Goal: Task Accomplishment & Management: Complete application form

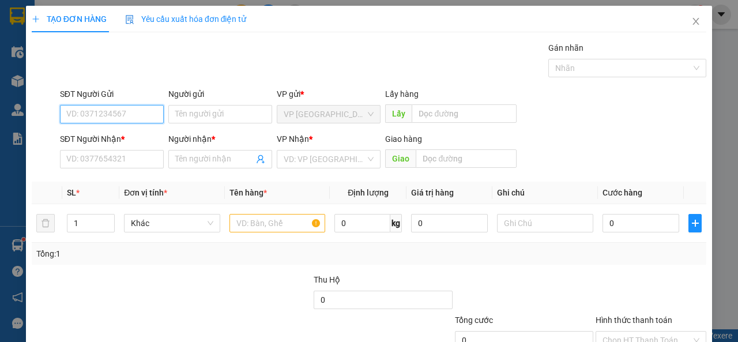
click at [127, 121] on input "SĐT Người Gửi" at bounding box center [112, 114] width 104 height 18
type input "0985505733"
click at [152, 140] on div "0985505733 - phú" at bounding box center [110, 137] width 89 height 13
type input "phú"
type input "0985505733"
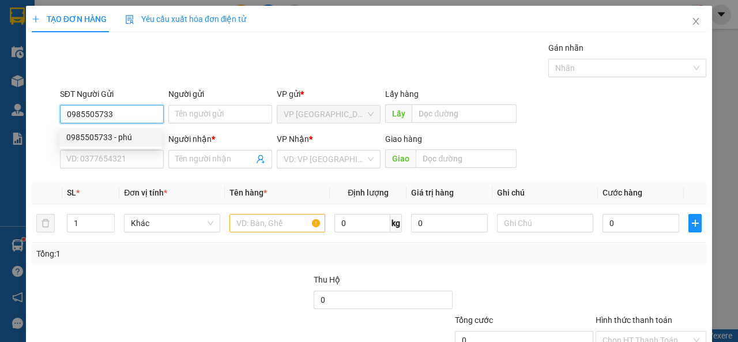
type input "phú"
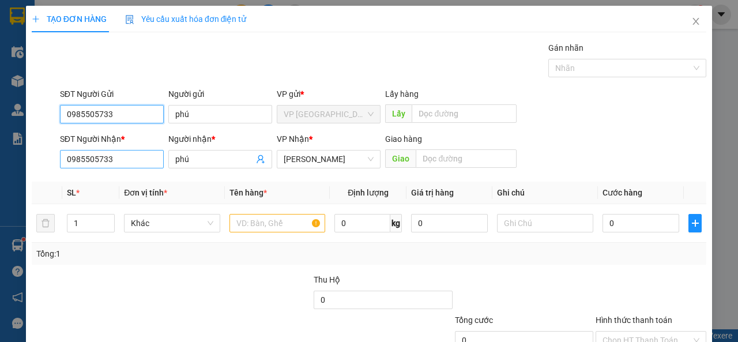
type input "0985505733"
click at [136, 164] on input "0985505733" at bounding box center [112, 159] width 104 height 18
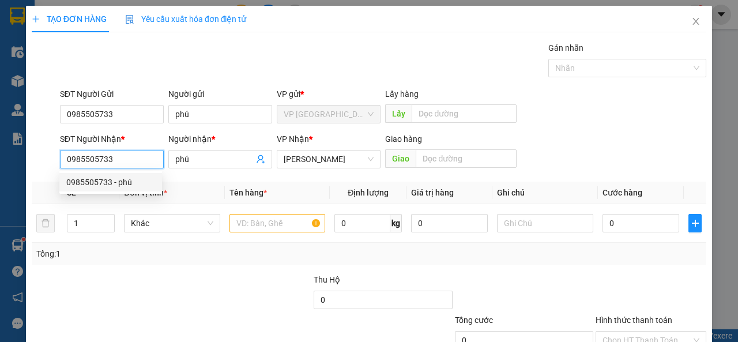
drag, startPoint x: 123, startPoint y: 167, endPoint x: 53, endPoint y: 183, distance: 72.2
click at [53, 183] on div "Transit Pickup Surcharge Ids Transit Deliver Surcharge Ids Transit Deliver Surc…" at bounding box center [369, 223] width 675 height 363
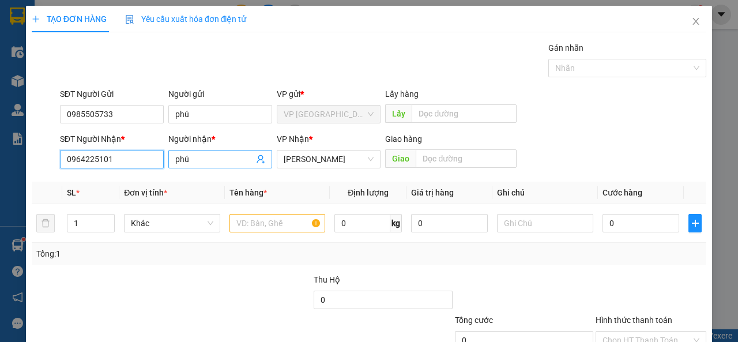
type input "0964225101"
drag, startPoint x: 179, startPoint y: 159, endPoint x: 126, endPoint y: 156, distance: 53.7
click at [126, 156] on div "SĐT Người [PERSON_NAME] * 0964225101 0964225101 Người [PERSON_NAME] * [PERSON_N…" at bounding box center [383, 153] width 651 height 40
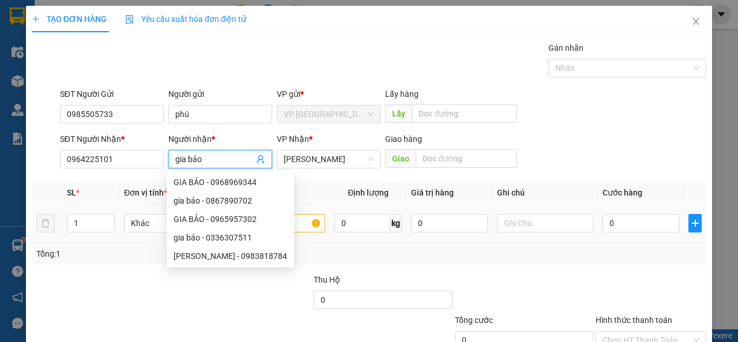
type input "gia bảo"
click at [303, 230] on input "text" at bounding box center [277, 223] width 96 height 18
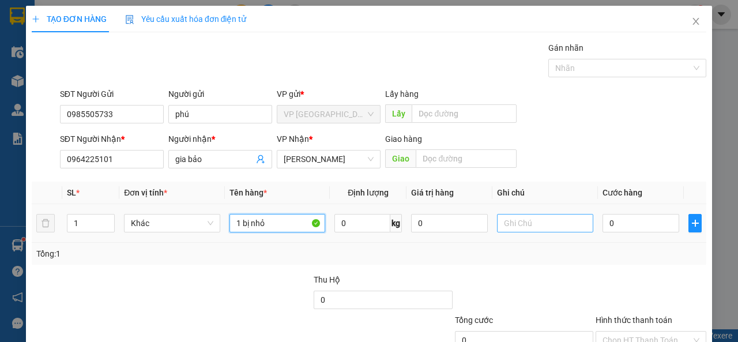
type input "1 bị nhỏ"
click at [539, 224] on input "text" at bounding box center [545, 223] width 96 height 18
type input "thuốc đau bụng"
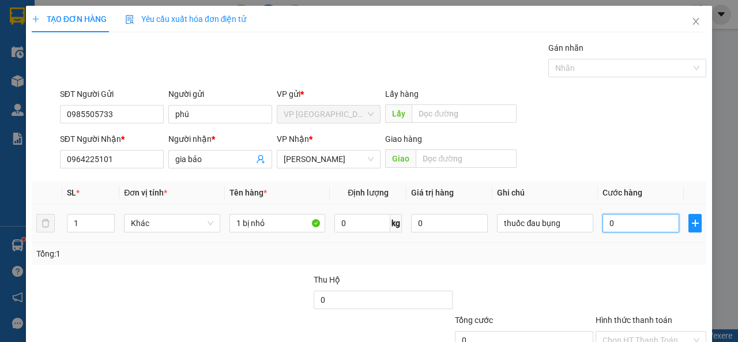
click at [653, 229] on input "0" at bounding box center [641, 223] width 77 height 18
type input "3"
type input "30"
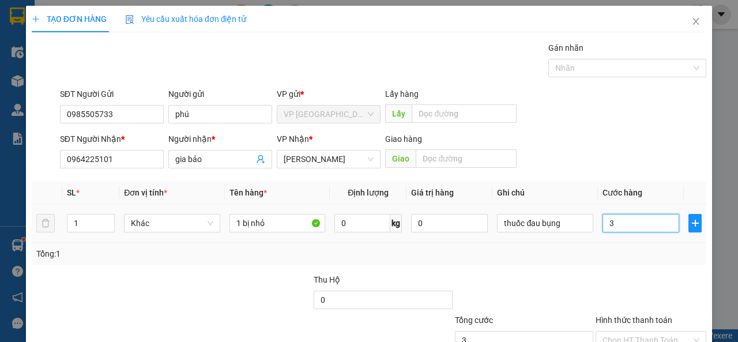
type input "30"
type input "300"
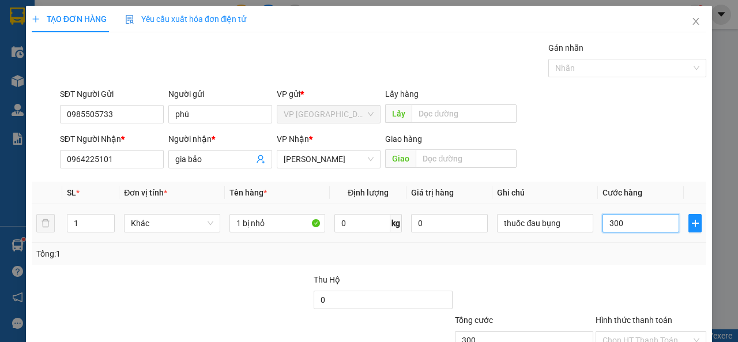
type input "3.000"
type input "30.000"
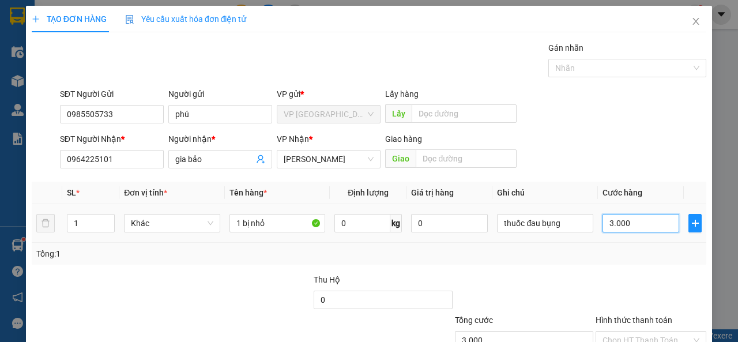
type input "30.000"
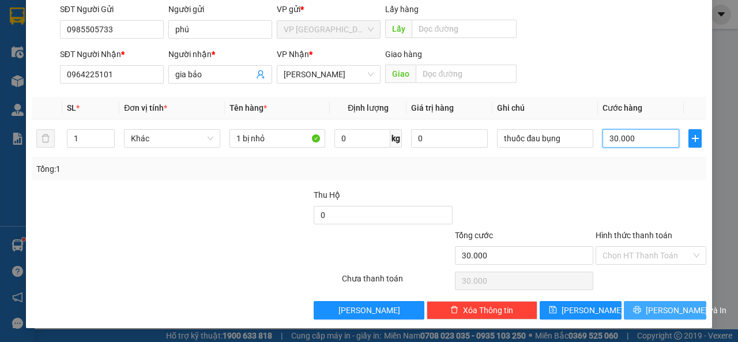
type input "30.000"
click at [650, 302] on button "[PERSON_NAME] và In" at bounding box center [665, 310] width 82 height 18
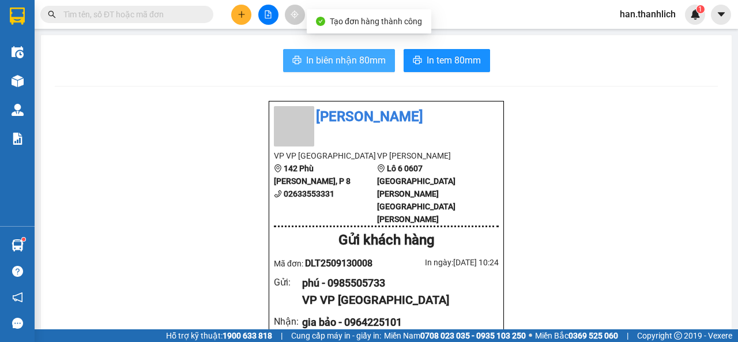
click at [344, 51] on button "In biên nhận 80mm" at bounding box center [339, 60] width 112 height 23
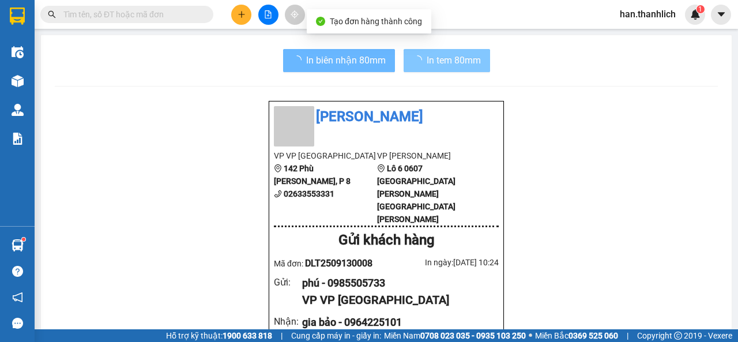
click at [465, 58] on span "In tem 80mm" at bounding box center [454, 60] width 54 height 14
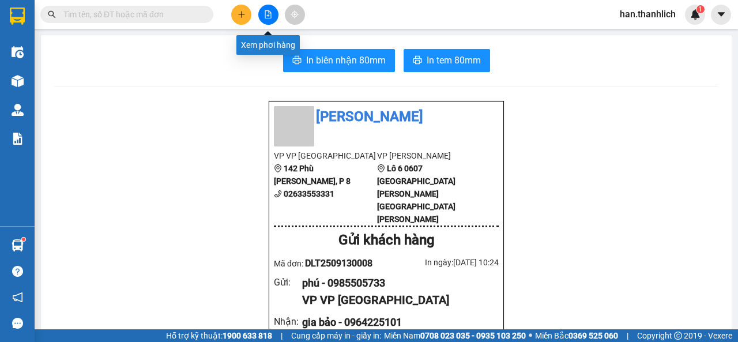
click at [263, 14] on button at bounding box center [268, 15] width 20 height 20
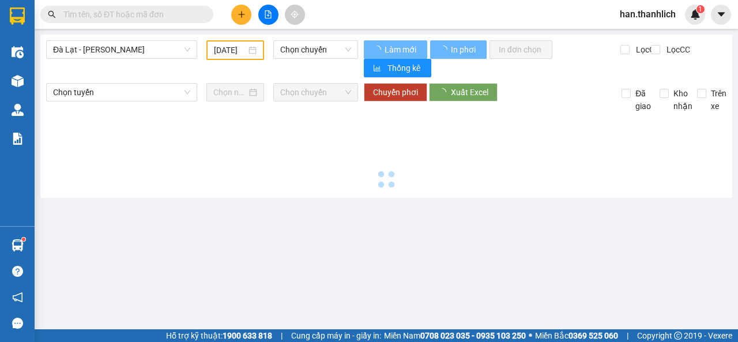
type input "[DATE]"
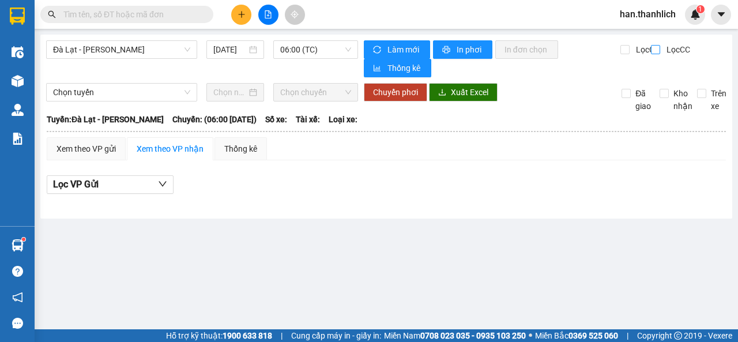
click at [658, 47] on input "Lọc CC" at bounding box center [656, 49] width 11 height 9
checkbox input "true"
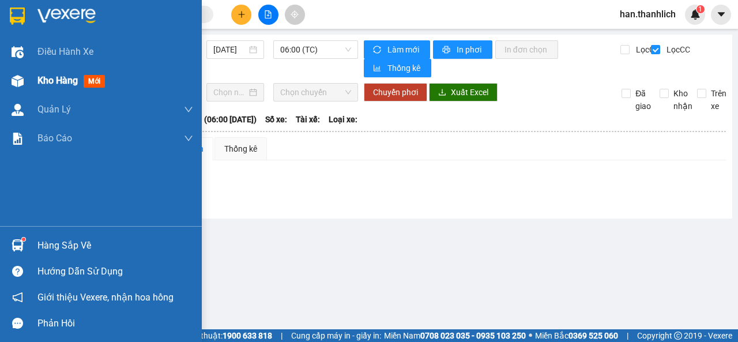
click at [6, 84] on div "Kho hàng mới" at bounding box center [101, 80] width 202 height 29
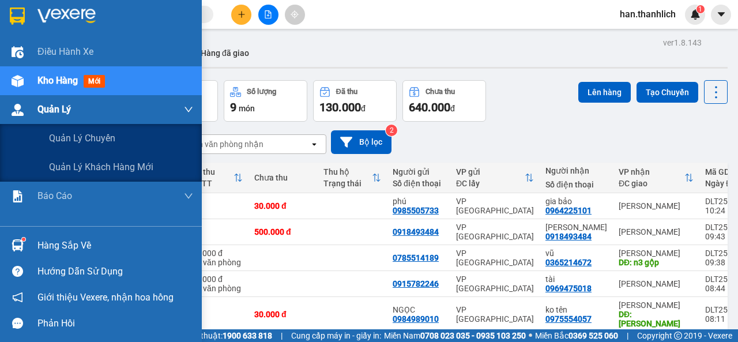
click at [47, 107] on span "Quản Lý" at bounding box center [53, 109] width 33 height 14
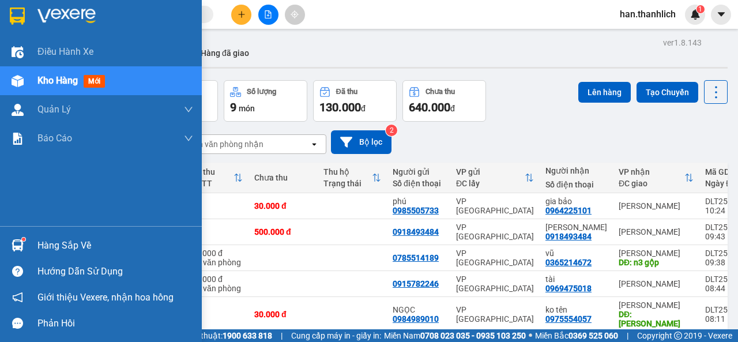
click at [3, 78] on div "Kho hàng mới" at bounding box center [101, 80] width 202 height 29
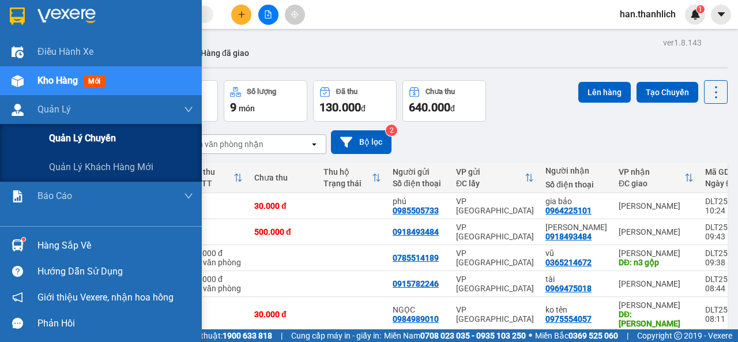
click at [64, 144] on span "Quản lý chuyến" at bounding box center [82, 138] width 67 height 14
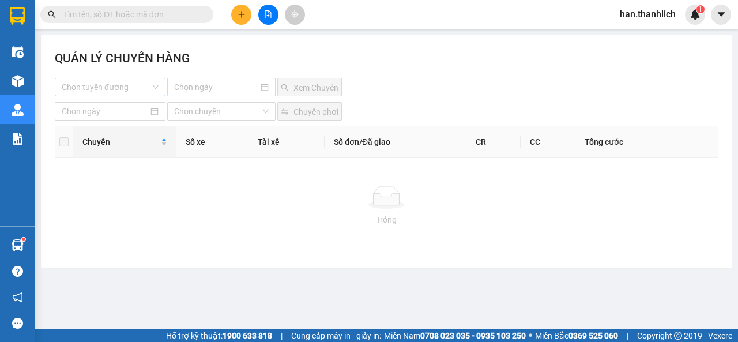
click at [116, 93] on input "search" at bounding box center [106, 86] width 89 height 17
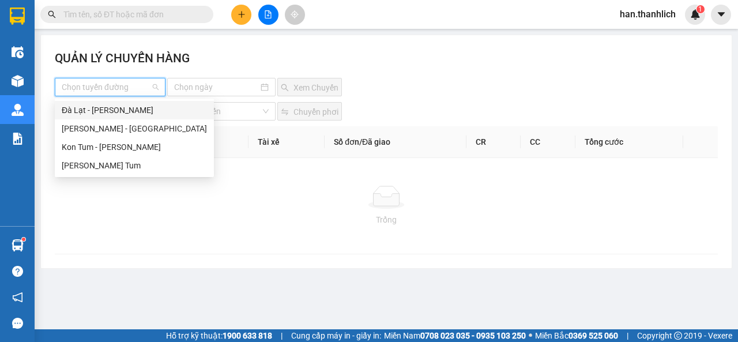
click at [107, 112] on div "Đà Lạt - [PERSON_NAME]" at bounding box center [134, 110] width 145 height 13
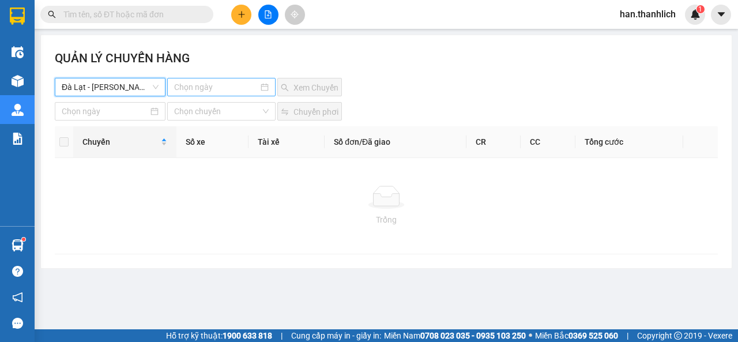
click at [210, 89] on input at bounding box center [216, 87] width 85 height 13
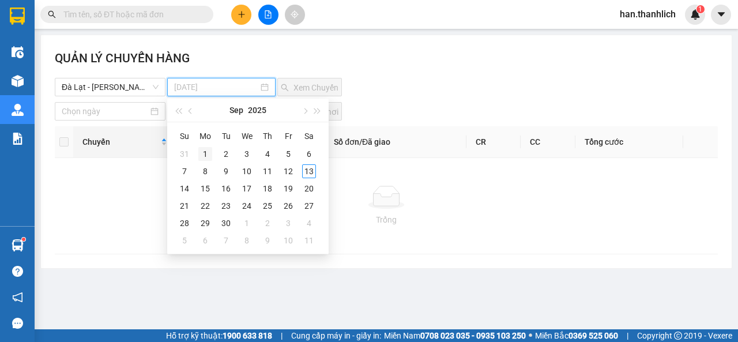
type input "[DATE]"
click at [202, 154] on div "1" at bounding box center [205, 154] width 14 height 14
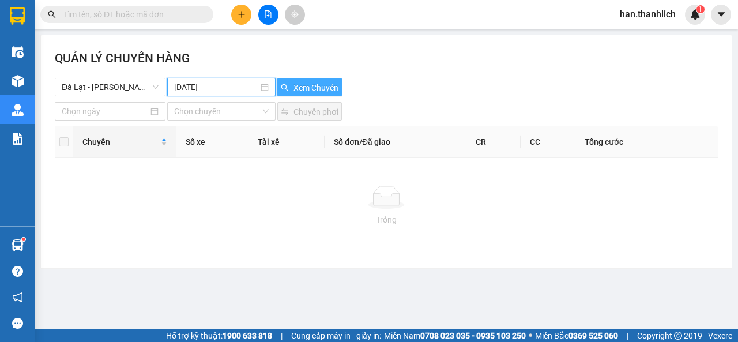
click at [310, 82] on span "Xem Chuyến" at bounding box center [315, 87] width 45 height 13
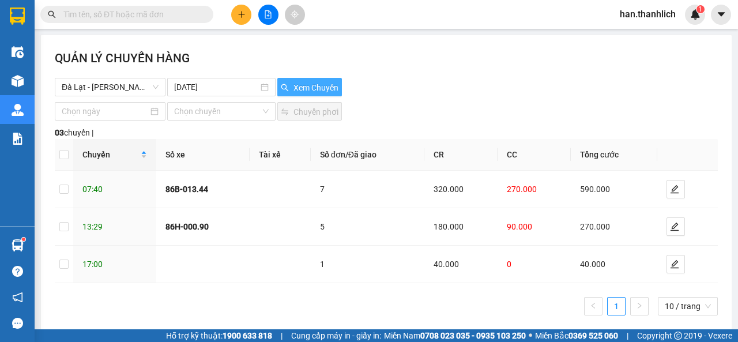
scroll to position [16, 0]
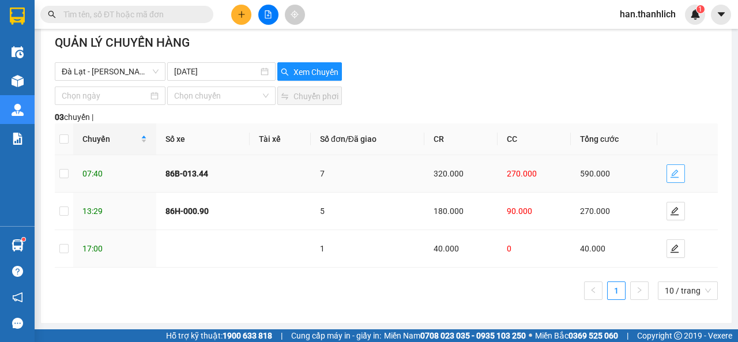
click at [670, 176] on icon "edit" at bounding box center [674, 173] width 9 height 9
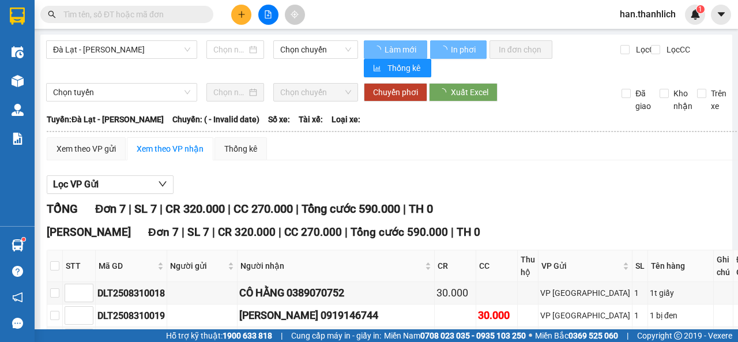
type input "[DATE]"
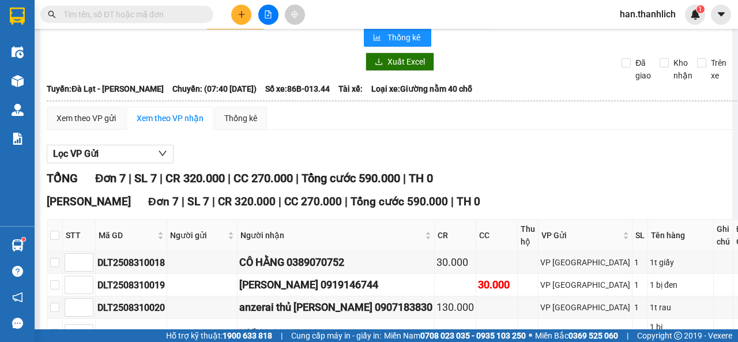
scroll to position [58, 0]
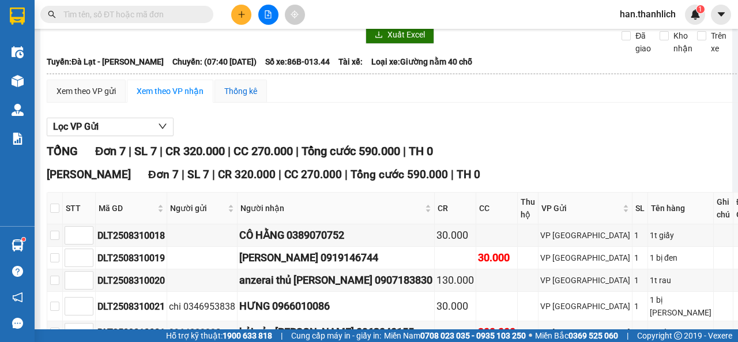
click at [235, 86] on div "Thống kê" at bounding box center [240, 91] width 33 height 13
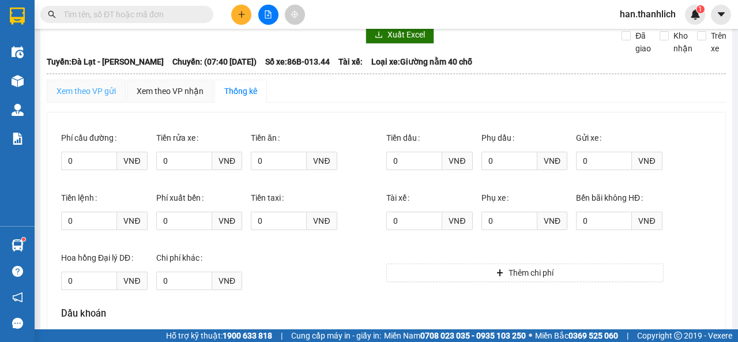
click at [93, 99] on div "Xem theo VP gửi" at bounding box center [86, 91] width 79 height 23
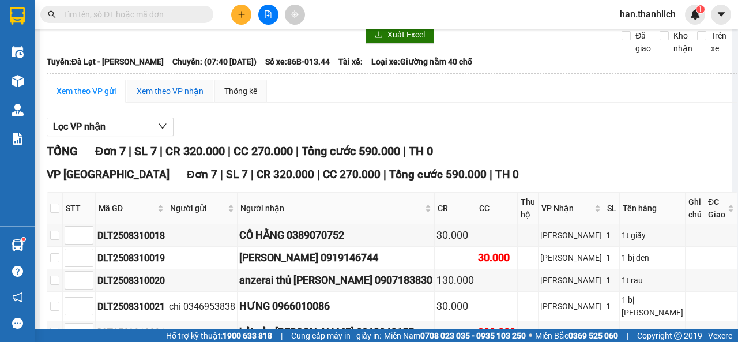
click at [165, 92] on div "Xem theo VP nhận" at bounding box center [170, 91] width 67 height 13
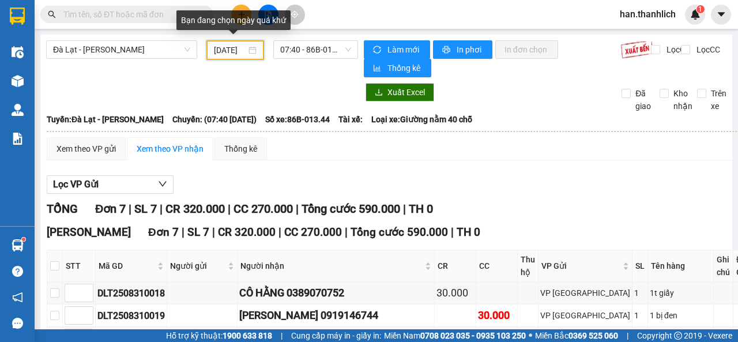
click at [232, 51] on input "[DATE]" at bounding box center [230, 50] width 32 height 13
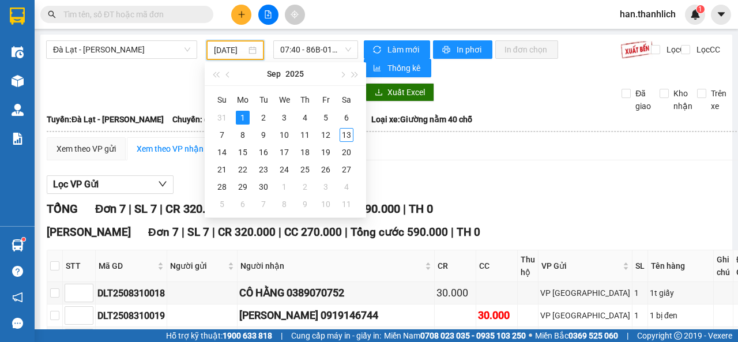
click at [516, 205] on div "[PERSON_NAME] 7 | SL 7 | CR 320.000 | CC 270.000 | [PERSON_NAME] 590.000 | TH 0" at bounding box center [406, 209] width 719 height 18
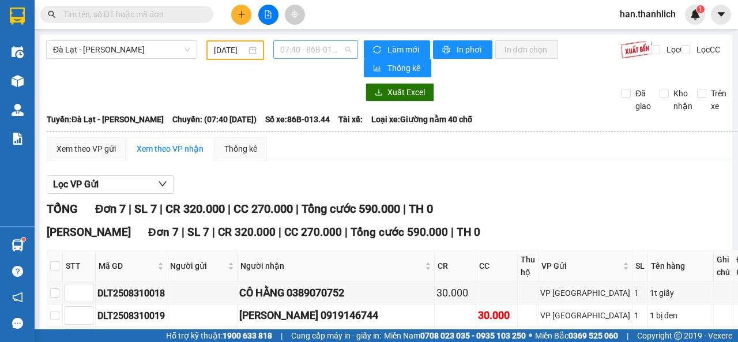
click at [314, 51] on span "07:40 - 86B-013.44" at bounding box center [315, 49] width 70 height 17
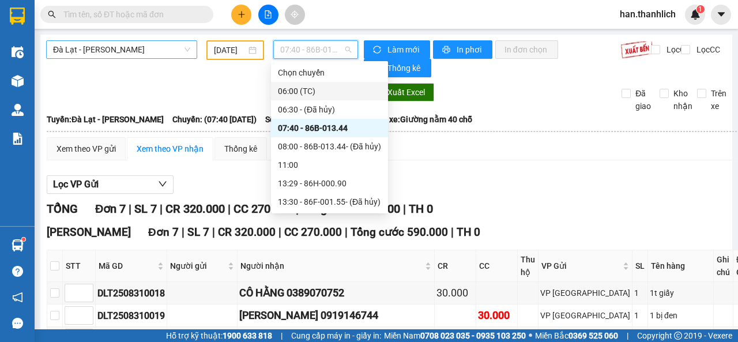
click at [97, 46] on span "Đà Lạt - [PERSON_NAME]" at bounding box center [121, 49] width 137 height 17
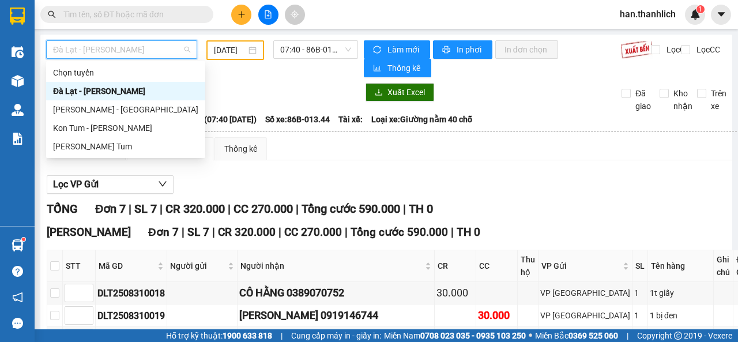
click at [109, 16] on input "text" at bounding box center [131, 14] width 136 height 13
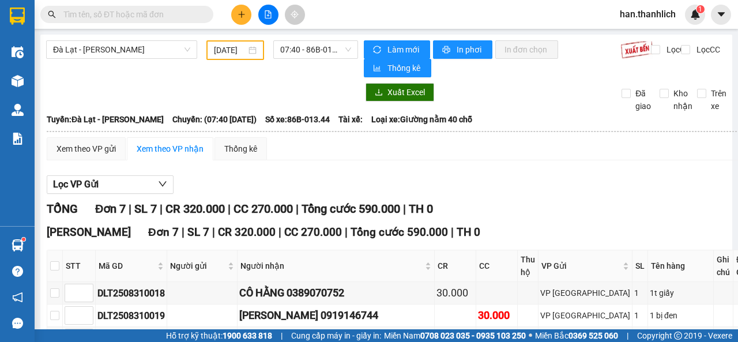
click at [182, 18] on input "text" at bounding box center [131, 14] width 136 height 13
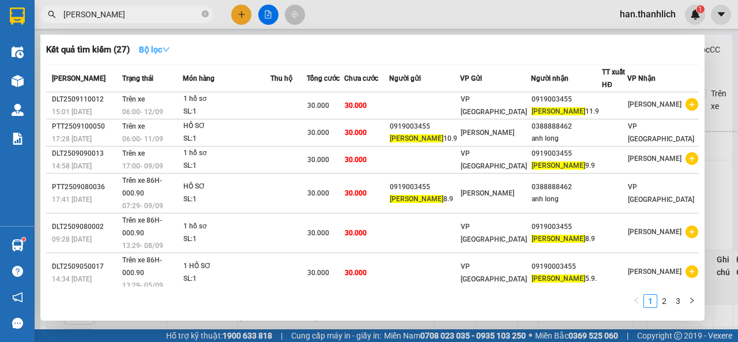
type input "[PERSON_NAME]"
click at [167, 58] on button "Bộ lọc" at bounding box center [155, 49] width 50 height 18
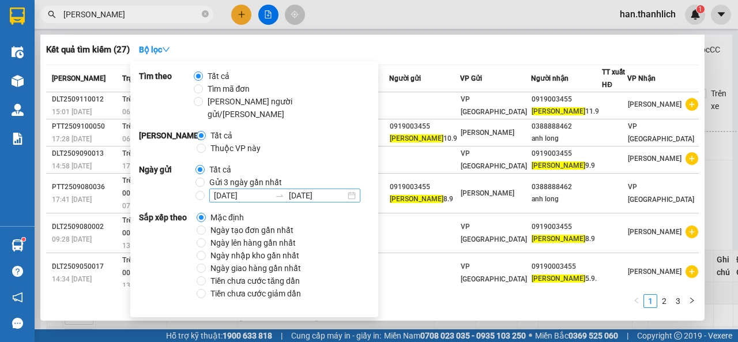
click at [271, 191] on div at bounding box center [279, 195] width 18 height 9
click at [205, 191] on input "[DATE] [DATE]" at bounding box center [199, 195] width 9 height 9
radio input "true"
radio input "false"
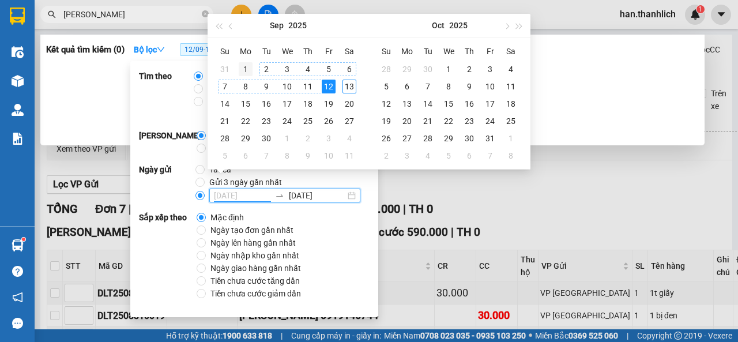
type input "[DATE]"
click at [247, 68] on div "1" at bounding box center [246, 69] width 14 height 14
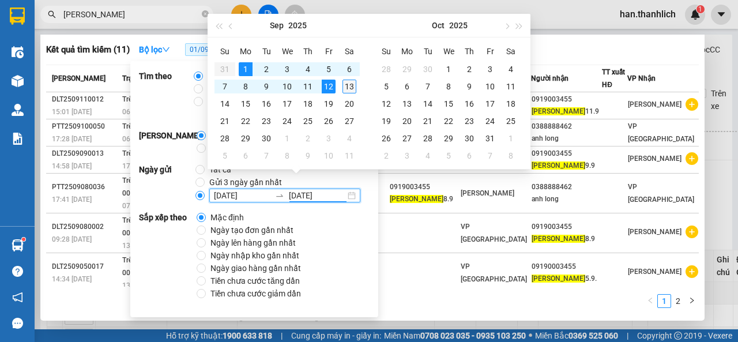
type input "[DATE]"
click at [349, 88] on div "13" at bounding box center [349, 87] width 14 height 14
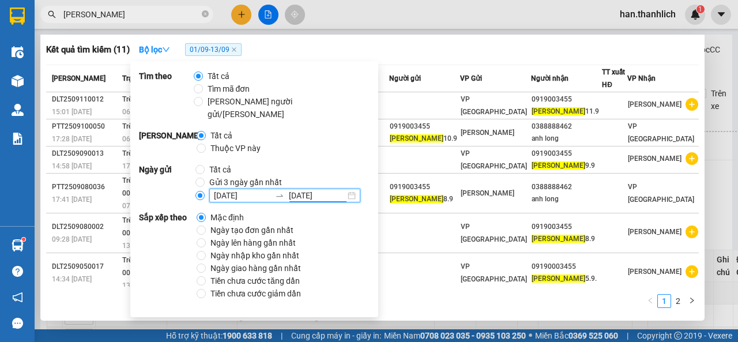
click at [415, 50] on div "Kết quả [PERSON_NAME] ( 11 ) Bộ lọc 01/09 - 13/09" at bounding box center [372, 49] width 653 height 18
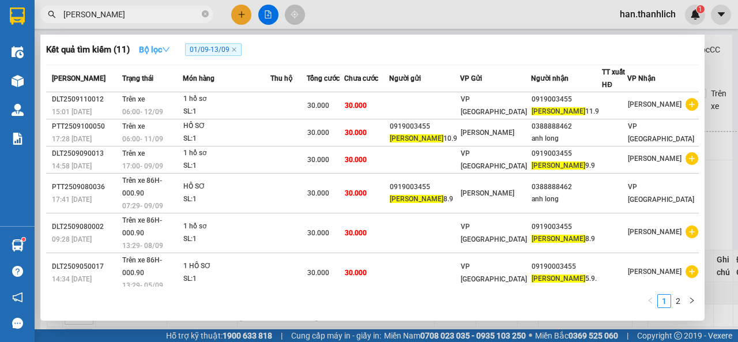
click at [172, 42] on button "Bộ lọc" at bounding box center [155, 49] width 50 height 18
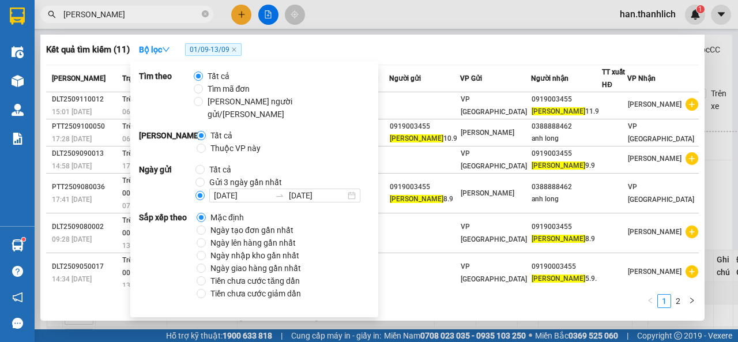
click at [470, 28] on div at bounding box center [369, 171] width 738 height 342
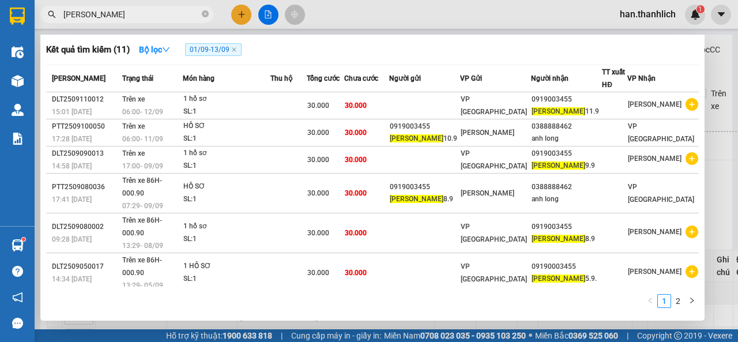
click at [150, 16] on input "[PERSON_NAME]" at bounding box center [131, 14] width 136 height 13
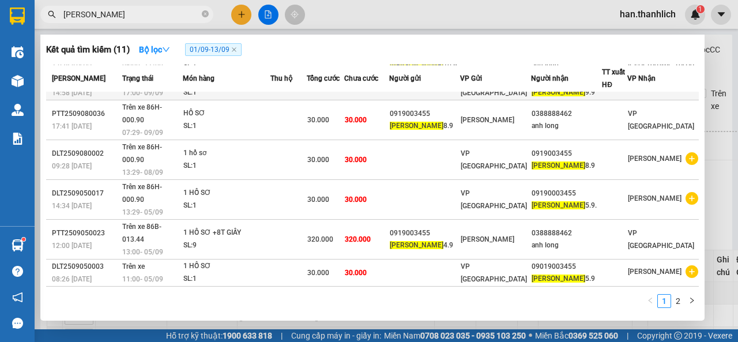
scroll to position [77, 0]
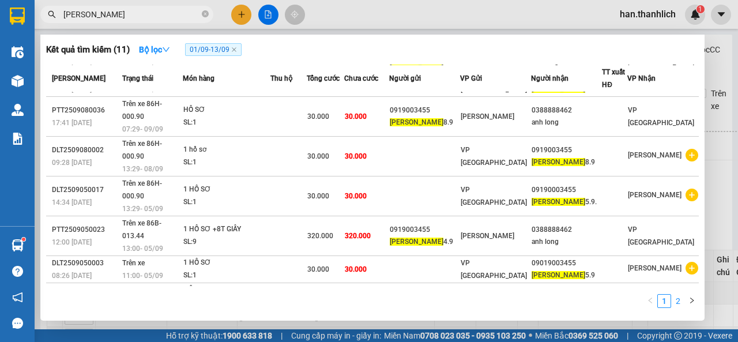
click at [677, 299] on link "2" at bounding box center [678, 301] width 13 height 13
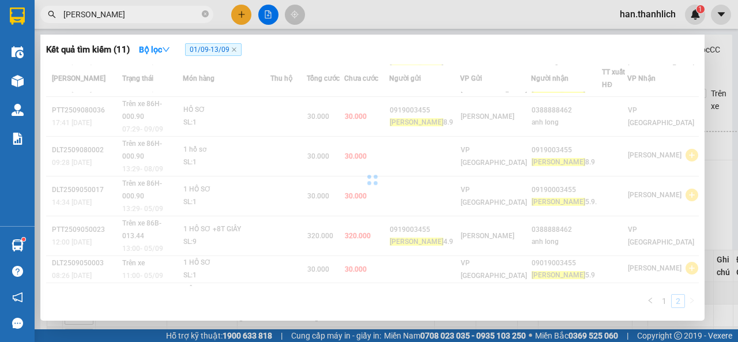
scroll to position [0, 0]
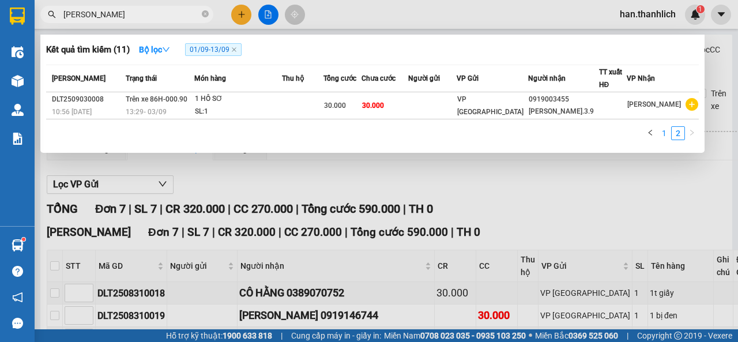
click at [663, 132] on link "1" at bounding box center [664, 133] width 13 height 13
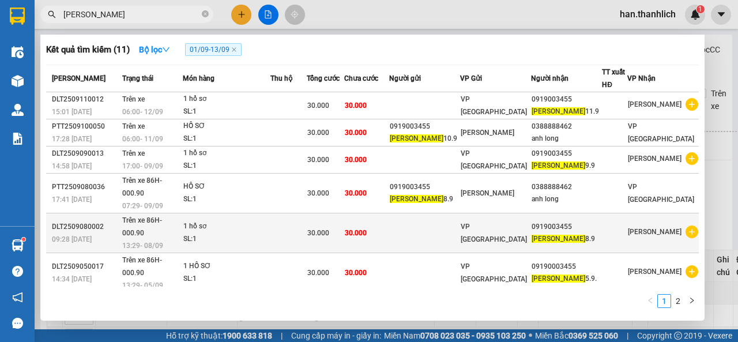
click at [687, 225] on span at bounding box center [692, 232] width 13 height 14
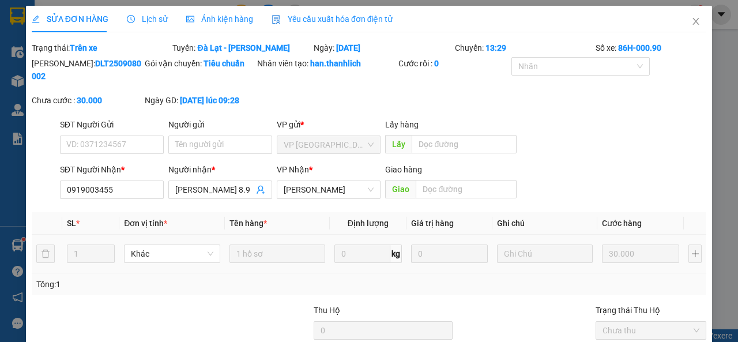
type input "0919003455"
type input "30.000"
click at [693, 19] on icon "close" at bounding box center [696, 21] width 6 height 7
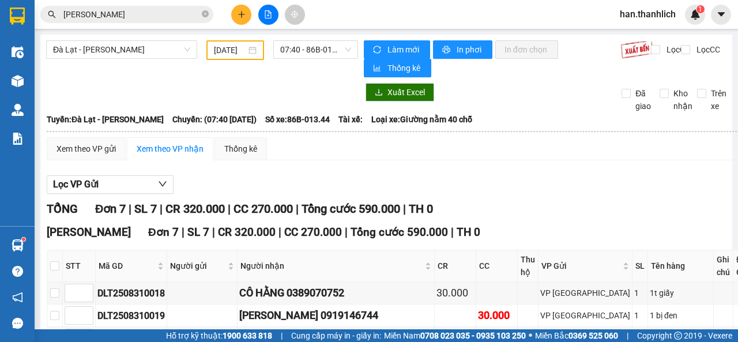
click at [228, 55] on input "[DATE]" at bounding box center [230, 50] width 32 height 13
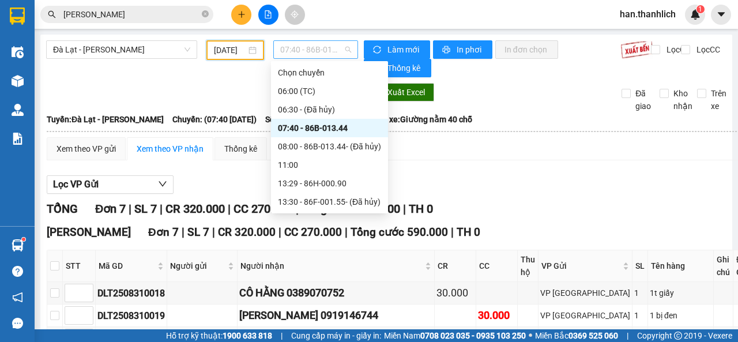
click at [300, 53] on span "07:40 - 86B-013.44" at bounding box center [315, 49] width 70 height 17
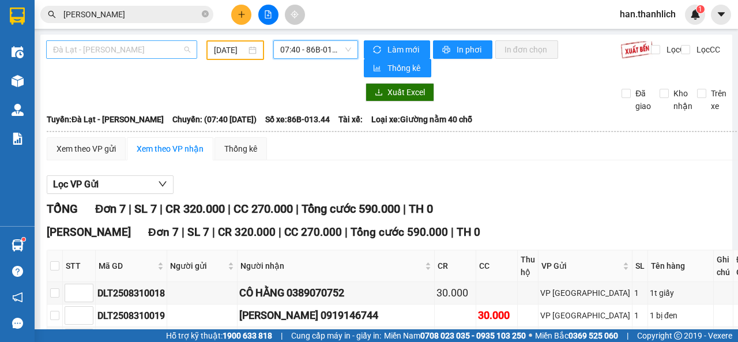
click at [92, 51] on span "Đà Lạt - [PERSON_NAME]" at bounding box center [121, 49] width 137 height 17
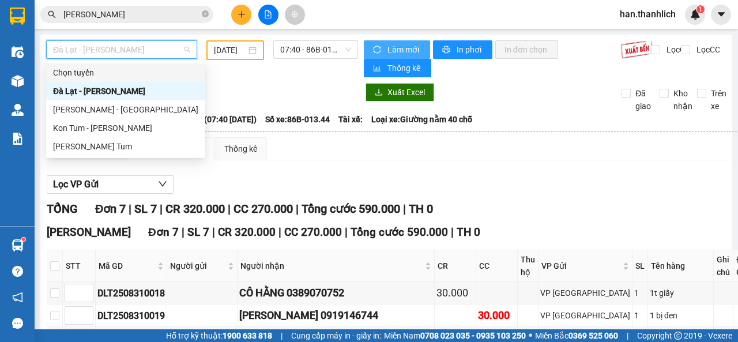
click at [397, 52] on span "Làm mới" at bounding box center [403, 49] width 33 height 13
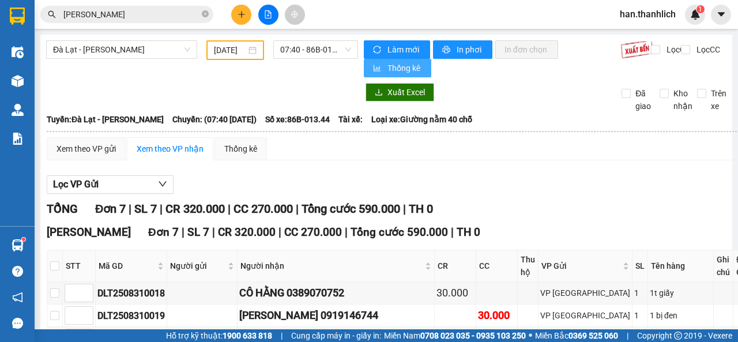
click at [397, 68] on span "Thống kê" at bounding box center [404, 68] width 35 height 13
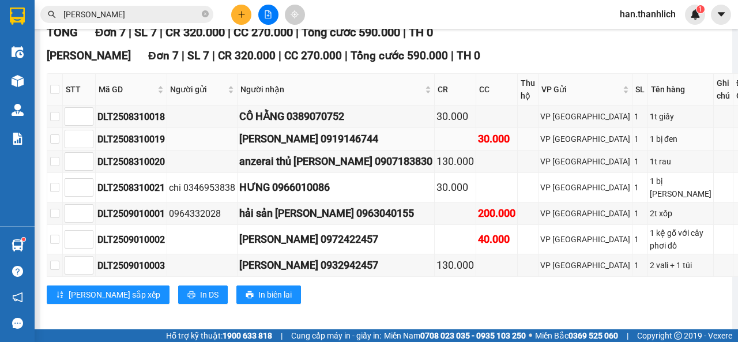
scroll to position [3, 0]
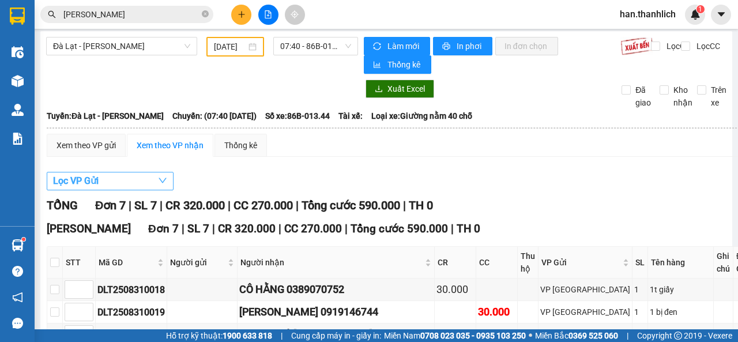
click at [122, 187] on button "Lọc VP Gửi" at bounding box center [110, 181] width 127 height 18
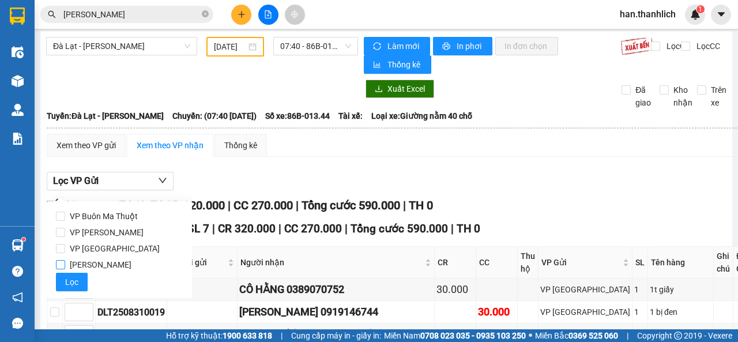
click at [101, 266] on span "[PERSON_NAME]" at bounding box center [100, 265] width 71 height 16
click at [65, 266] on input "[PERSON_NAME]" at bounding box center [60, 264] width 9 height 9
checkbox input "true"
click at [91, 251] on span "VP [GEOGRAPHIC_DATA]" at bounding box center [114, 248] width 99 height 16
click at [65, 251] on input "VP [GEOGRAPHIC_DATA]" at bounding box center [60, 248] width 9 height 9
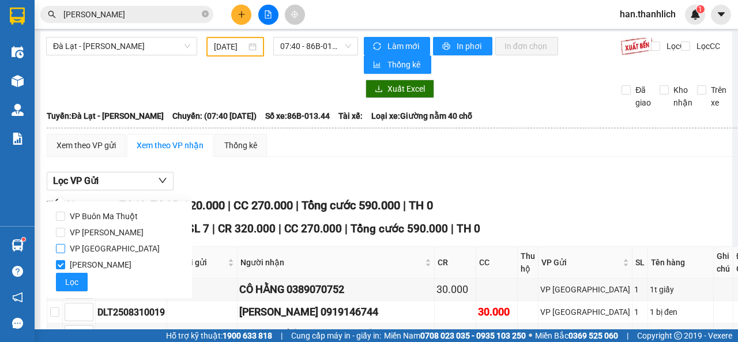
checkbox input "true"
click at [80, 263] on span "[PERSON_NAME]" at bounding box center [100, 265] width 71 height 16
click at [65, 263] on input "[PERSON_NAME]" at bounding box center [60, 264] width 9 height 9
click at [79, 263] on span "[PERSON_NAME]" at bounding box center [100, 265] width 71 height 16
click at [65, 263] on input "[PERSON_NAME]" at bounding box center [60, 264] width 9 height 9
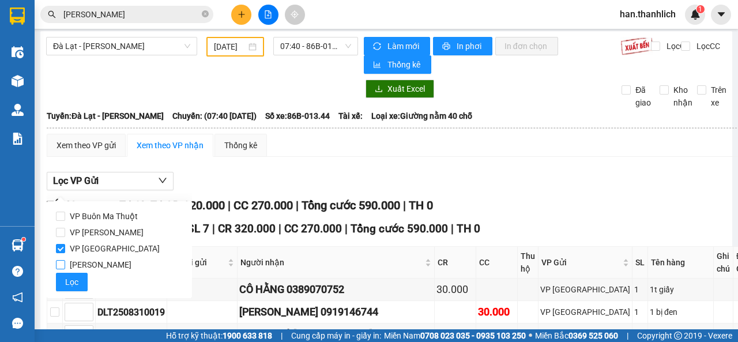
checkbox input "true"
click at [70, 282] on span "Lọc" at bounding box center [71, 282] width 13 height 13
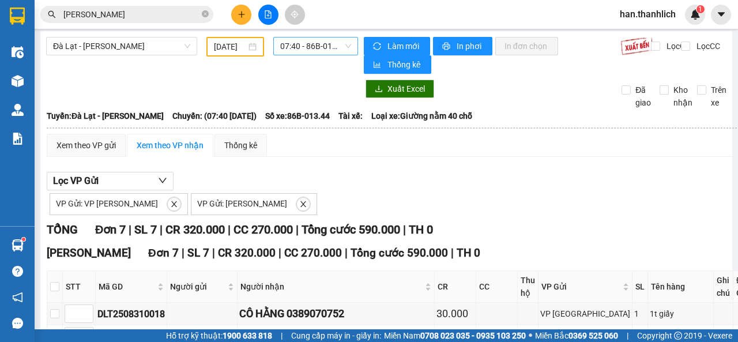
click at [314, 46] on span "07:40 - 86B-013.44" at bounding box center [315, 45] width 70 height 17
click at [226, 52] on input "[DATE]" at bounding box center [230, 46] width 32 height 13
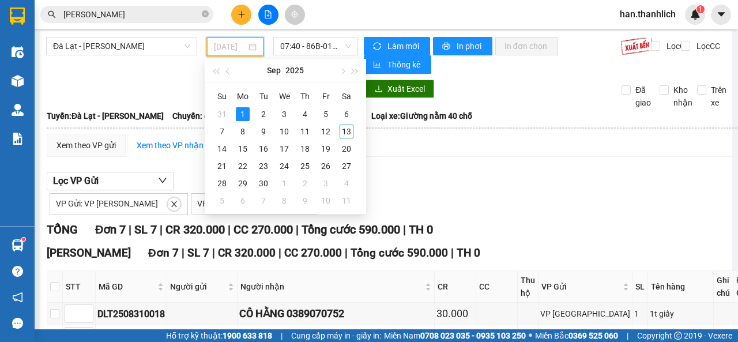
click at [242, 114] on div "1" at bounding box center [243, 114] width 14 height 14
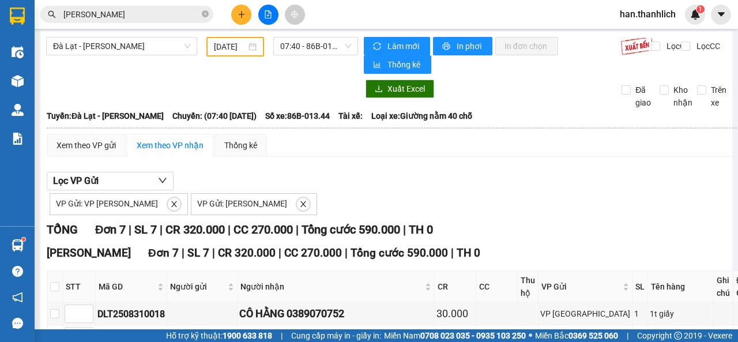
click at [251, 45] on div "[DATE]" at bounding box center [235, 46] width 43 height 13
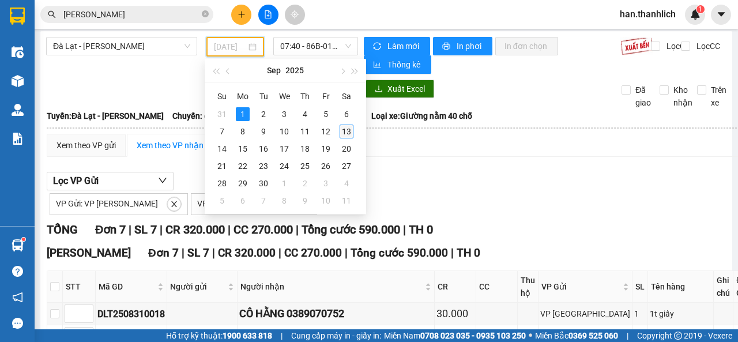
click at [349, 130] on div "13" at bounding box center [347, 132] width 14 height 14
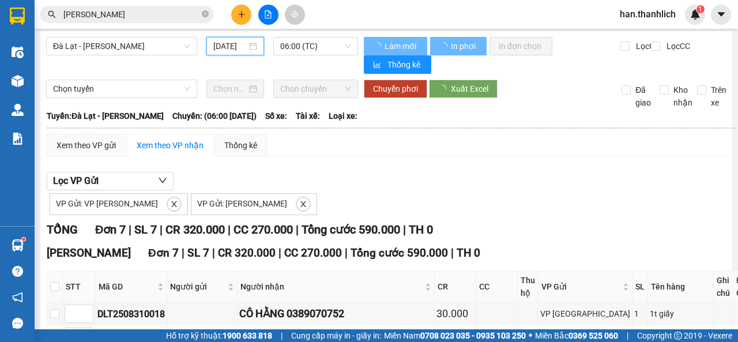
scroll to position [0, 0]
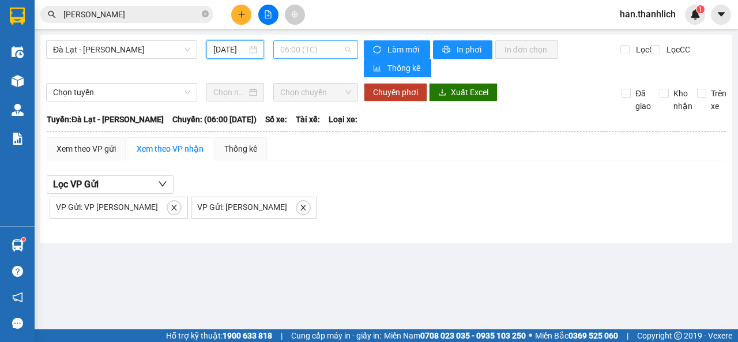
click at [306, 45] on span "06:00 (TC)" at bounding box center [315, 49] width 70 height 17
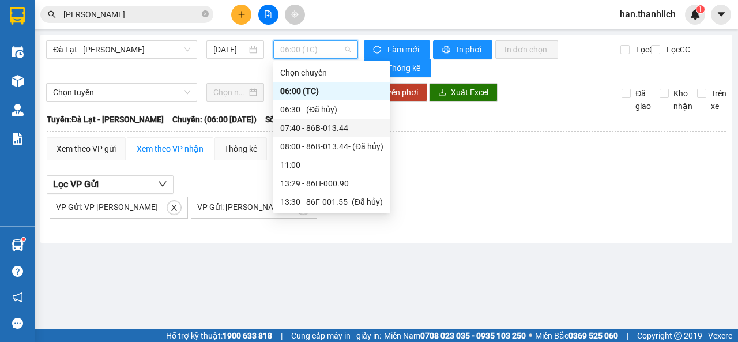
click at [303, 132] on div "07:40 - 86B-013.44" at bounding box center [331, 128] width 103 height 13
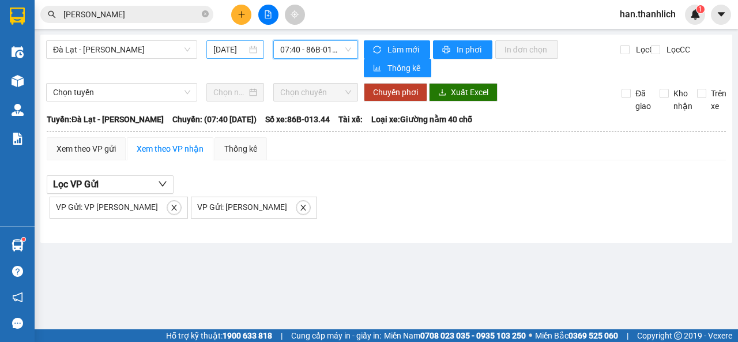
click at [221, 50] on input "[DATE]" at bounding box center [229, 49] width 33 height 13
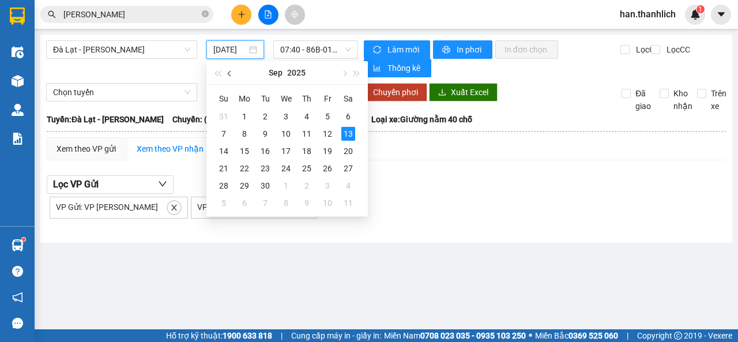
click at [231, 77] on button "button" at bounding box center [230, 72] width 13 height 23
type input "[DATE]"
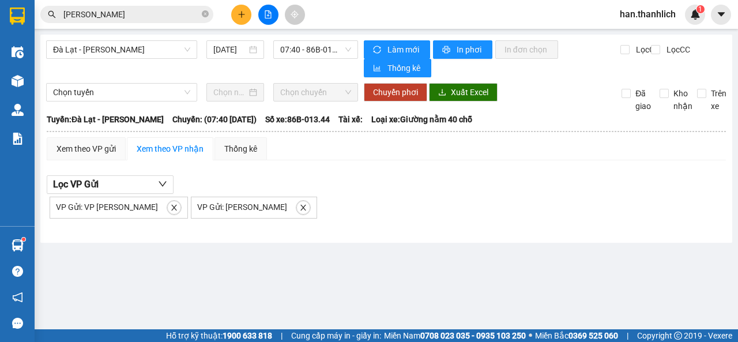
click at [498, 266] on main "[GEOGRAPHIC_DATA] - [PERSON_NAME] [DATE] 07:40 - 86B-013.44 [PERSON_NAME] mới I…" at bounding box center [369, 164] width 738 height 329
click at [91, 141] on div "Xem theo VP gửi" at bounding box center [86, 148] width 79 height 23
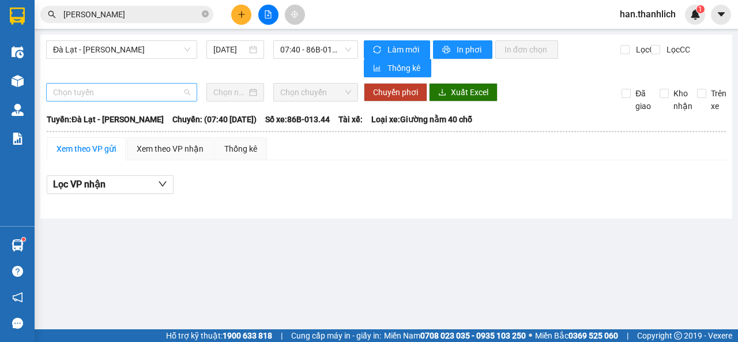
click at [100, 88] on span "Chọn tuyến" at bounding box center [121, 92] width 137 height 17
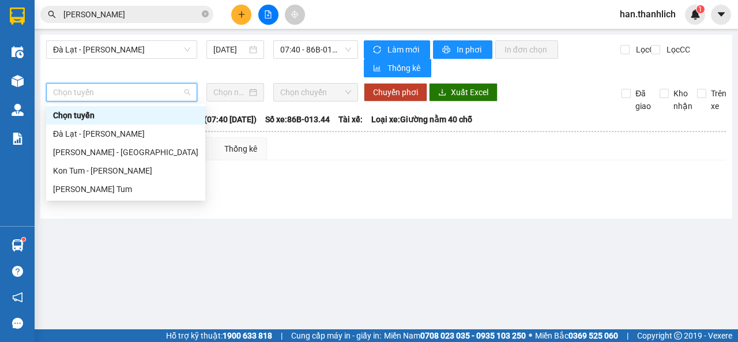
click at [337, 219] on main "[GEOGRAPHIC_DATA] - [PERSON_NAME] [DATE] 07:40 - 86B-013.44 [PERSON_NAME] mới I…" at bounding box center [369, 164] width 738 height 329
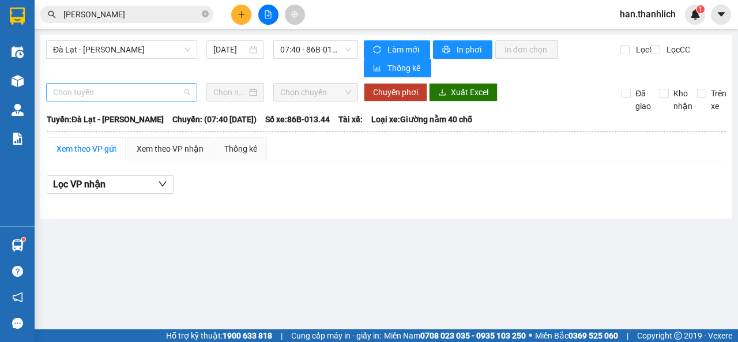
click at [91, 91] on span "Chọn tuyến" at bounding box center [121, 92] width 137 height 17
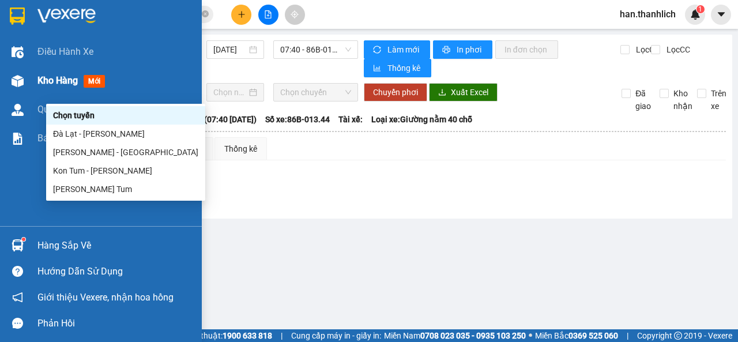
click at [17, 85] on img at bounding box center [18, 81] width 12 height 12
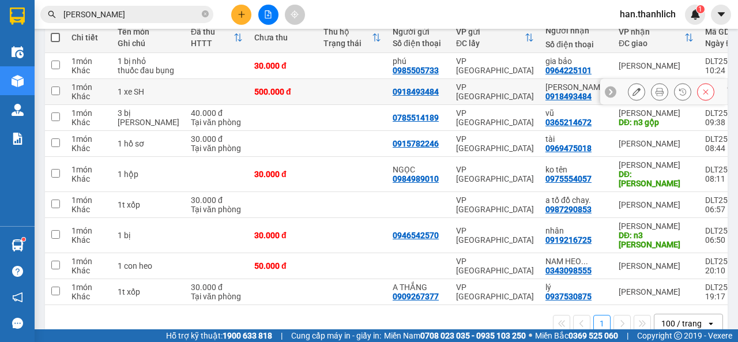
scroll to position [159, 0]
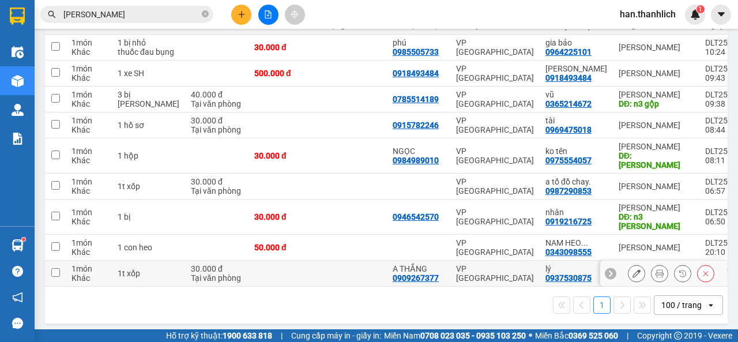
click at [573, 268] on td "lý 0937530875" at bounding box center [576, 274] width 73 height 26
checkbox input "true"
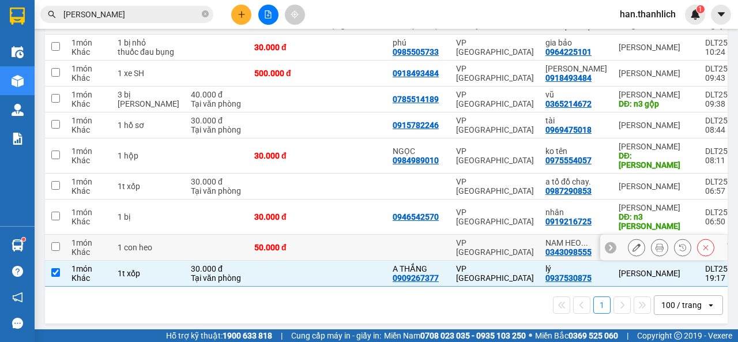
click at [563, 247] on div "0343098555" at bounding box center [568, 251] width 46 height 9
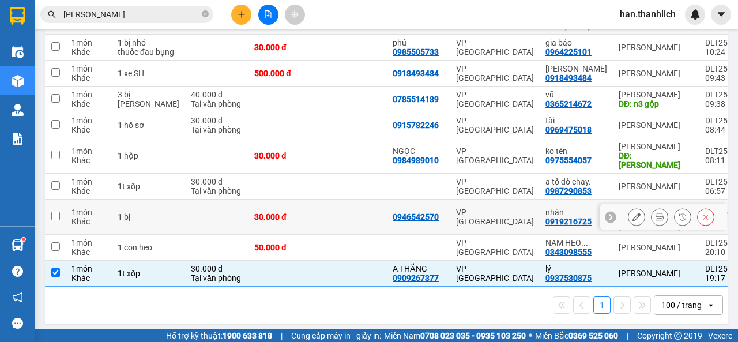
click at [559, 220] on div "0919216725" at bounding box center [568, 221] width 46 height 9
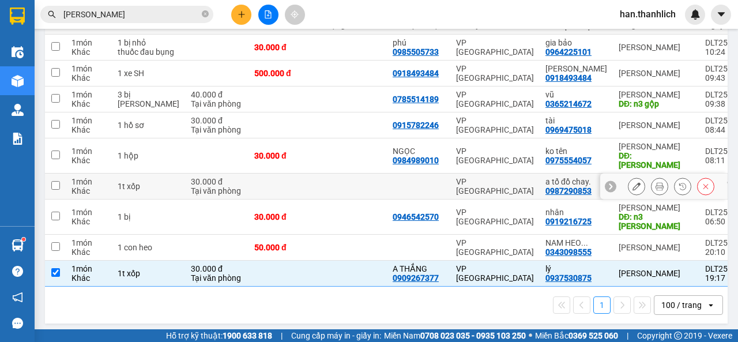
click at [549, 184] on div "a tố đồ chay." at bounding box center [576, 181] width 62 height 9
checkbox input "true"
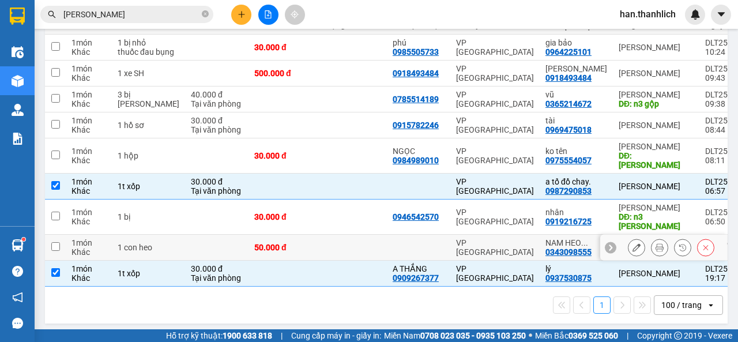
click at [493, 250] on td "VP [GEOGRAPHIC_DATA]" at bounding box center [494, 248] width 89 height 26
checkbox input "true"
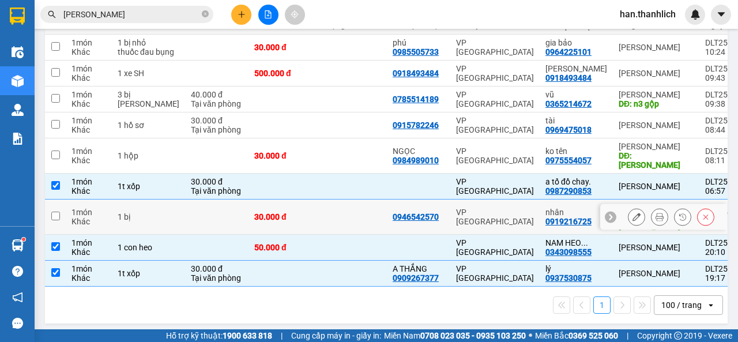
click at [498, 210] on div "VP [GEOGRAPHIC_DATA]" at bounding box center [495, 217] width 78 height 18
checkbox input "true"
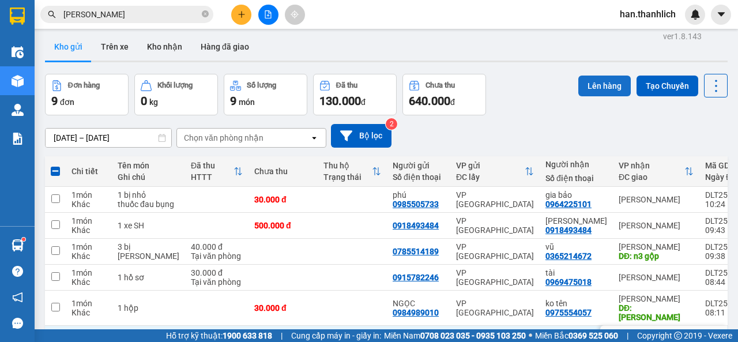
scroll to position [0, 0]
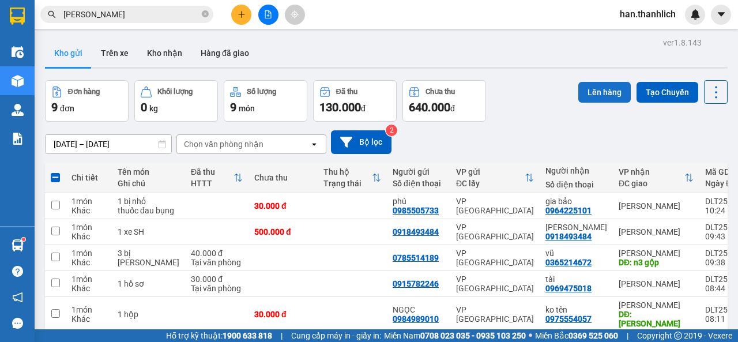
click at [598, 83] on button "Lên hàng" at bounding box center [604, 92] width 52 height 21
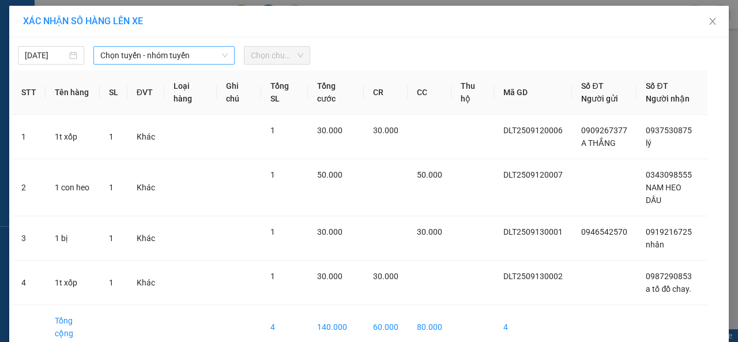
click at [201, 51] on span "Chọn tuyến - nhóm tuyến" at bounding box center [163, 55] width 127 height 17
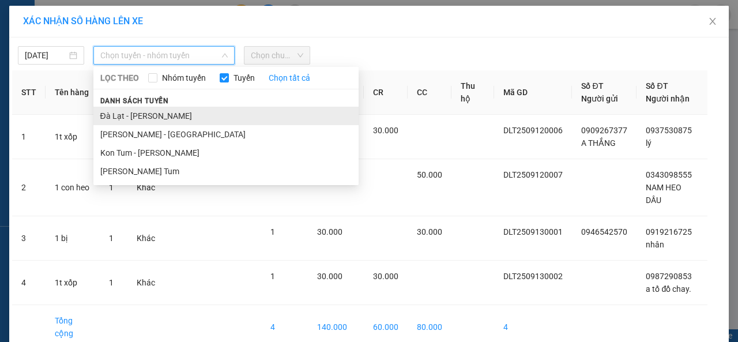
drag, startPoint x: 177, startPoint y: 119, endPoint x: 277, endPoint y: 60, distance: 116.1
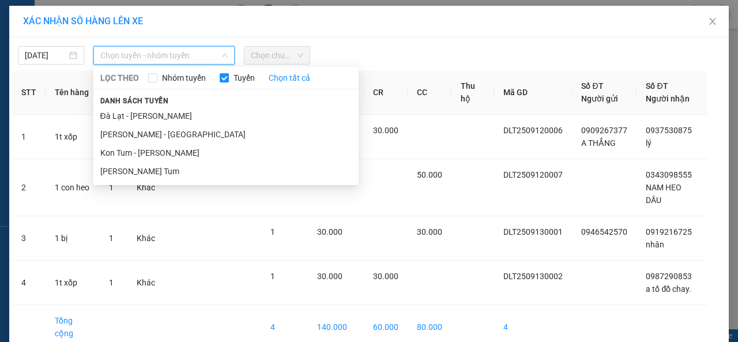
click at [177, 119] on li "Đà Lạt - [PERSON_NAME]" at bounding box center [225, 116] width 265 height 18
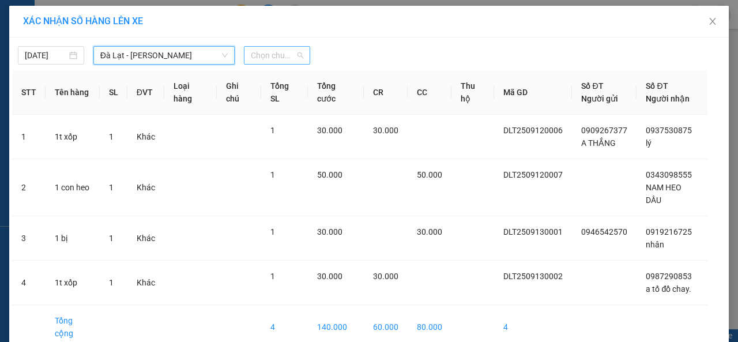
click at [285, 61] on span "Chọn chuyến" at bounding box center [277, 55] width 52 height 17
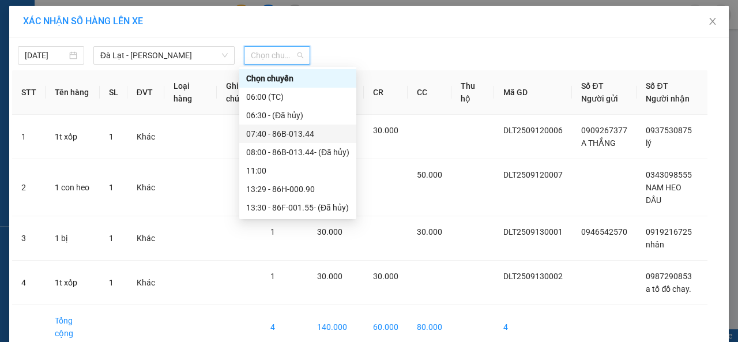
click at [298, 135] on div "07:40 - 86B-013.44" at bounding box center [297, 133] width 103 height 13
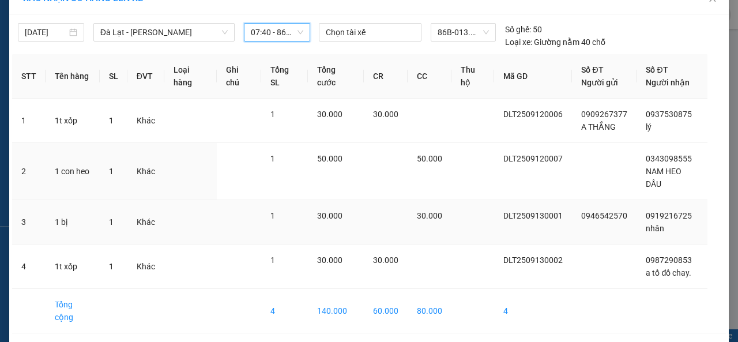
scroll to position [42, 0]
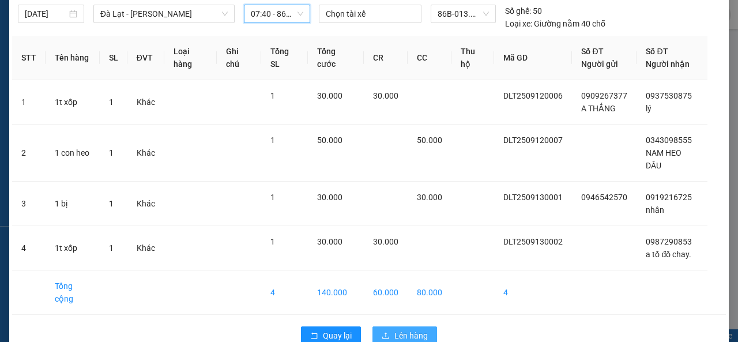
click at [386, 326] on button "Lên hàng" at bounding box center [404, 335] width 65 height 18
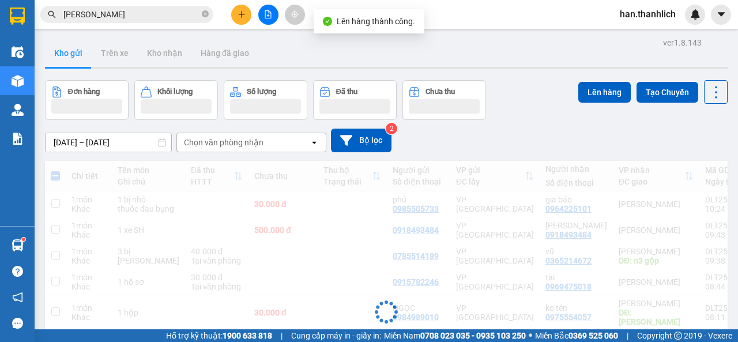
scroll to position [53, 0]
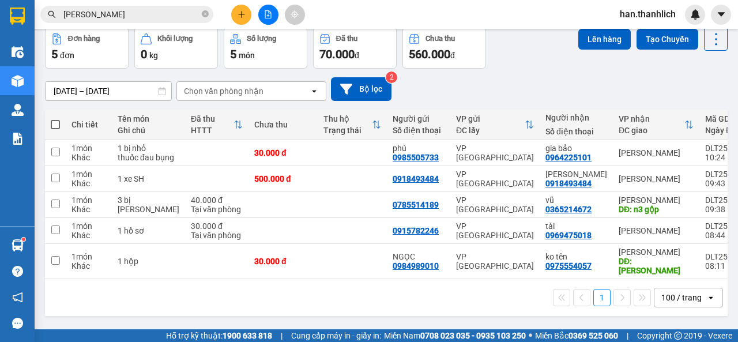
click at [249, 3] on div "Kết quả [PERSON_NAME] ( 11 ) Bộ lọc 01/09 - 13/09 Mã ĐH Trạng thái Món hàng Thu…" at bounding box center [369, 14] width 738 height 29
click at [243, 15] on icon "plus" at bounding box center [242, 14] width 8 height 8
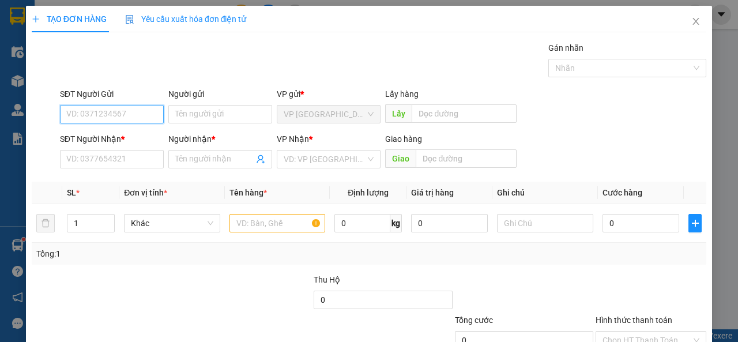
click at [111, 118] on input "SĐT Người Gửi" at bounding box center [112, 114] width 104 height 18
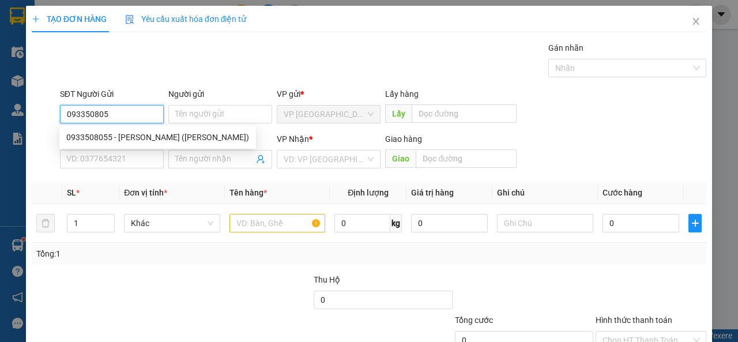
type input "0933508055"
click at [122, 137] on div "0933508055 - [PERSON_NAME] ([PERSON_NAME])" at bounding box center [157, 137] width 183 height 13
type input "[PERSON_NAME] ([PERSON_NAME] ĐL)"
type input "0923458788"
type input "Chị Uyên"
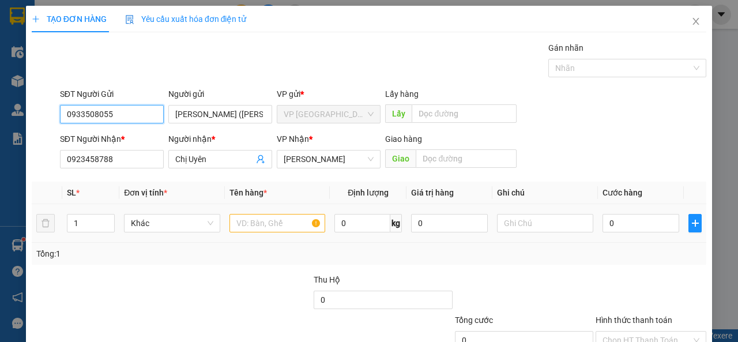
type input "0933508055"
click at [243, 225] on input "text" at bounding box center [277, 223] width 96 height 18
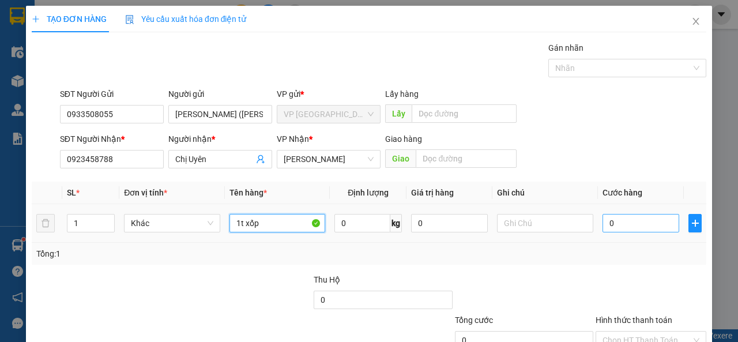
type input "1t xốp"
click at [647, 223] on input "0" at bounding box center [641, 223] width 77 height 18
type input "3"
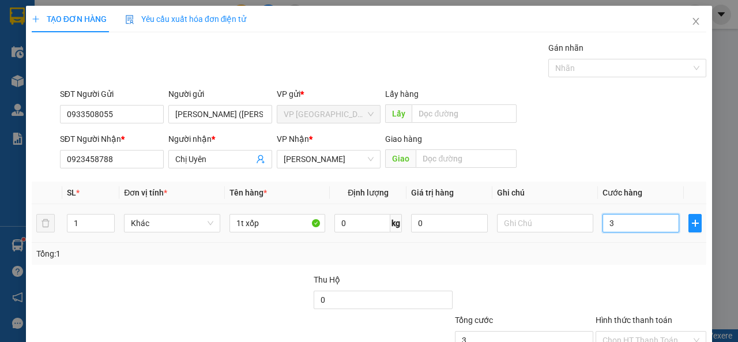
type input "30"
type input "300"
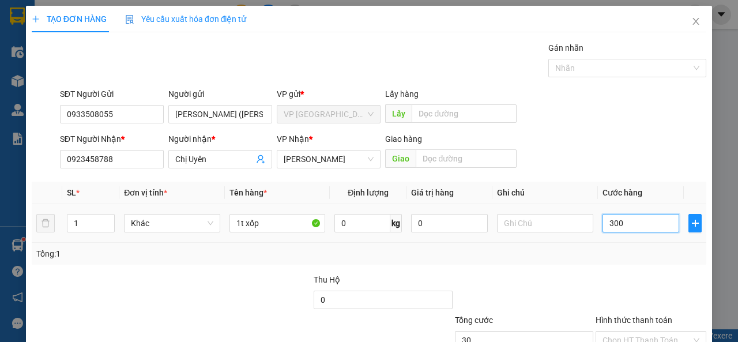
type input "300"
type input "3.000"
type input "30.000"
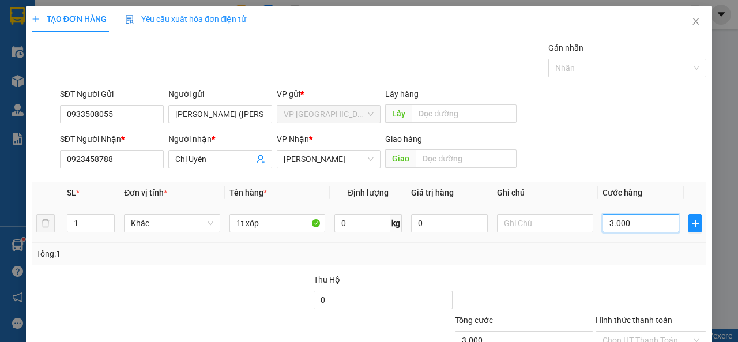
type input "30.000"
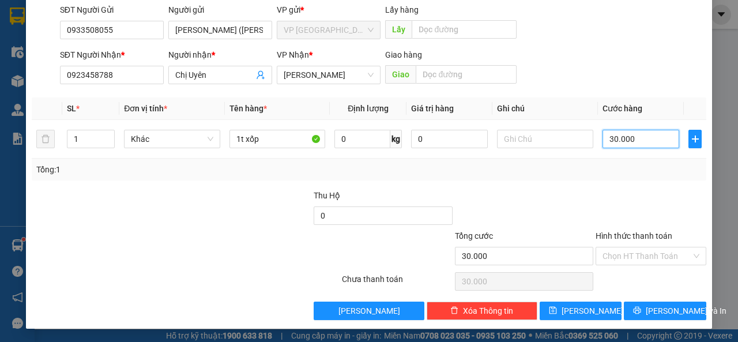
scroll to position [85, 0]
type input "30.000"
click at [624, 254] on input "Hình thức thanh toán" at bounding box center [647, 255] width 89 height 17
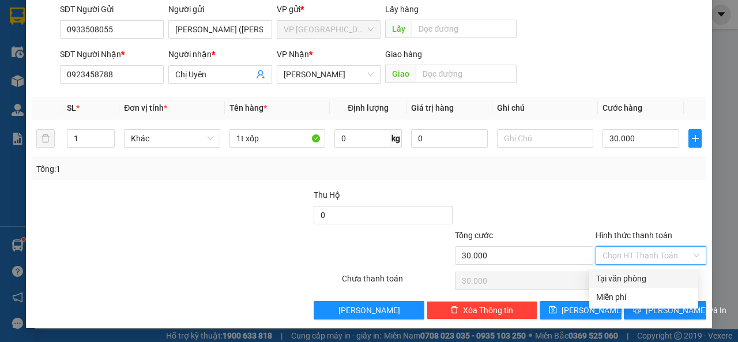
click at [629, 273] on div "Tại văn phòng" at bounding box center [643, 278] width 95 height 13
type input "0"
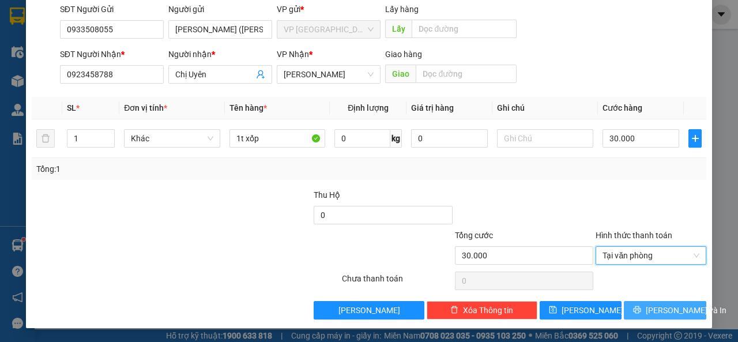
click at [650, 304] on span "[PERSON_NAME] và In" at bounding box center [686, 310] width 81 height 13
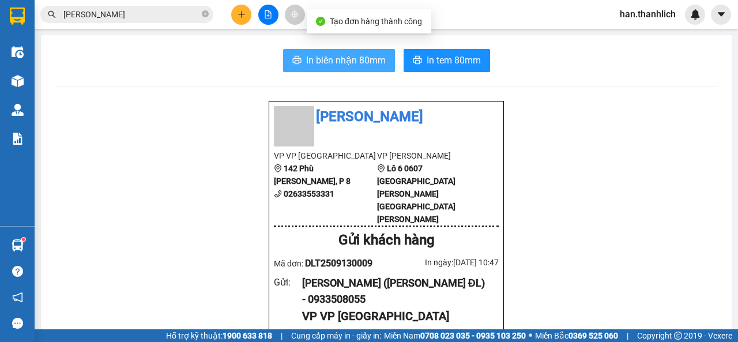
click at [304, 55] on button "In biên nhận 80mm" at bounding box center [339, 60] width 112 height 23
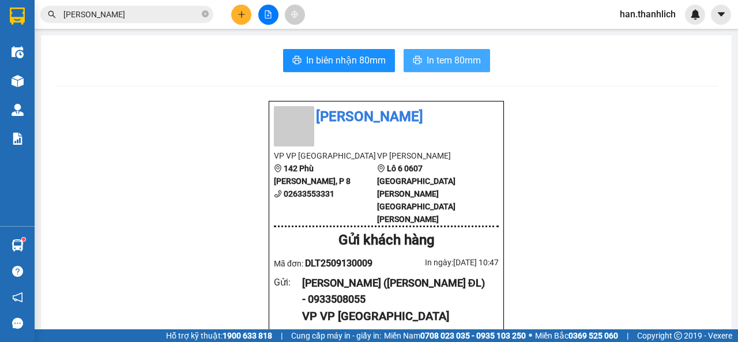
click at [464, 63] on span "In tem 80mm" at bounding box center [454, 60] width 54 height 14
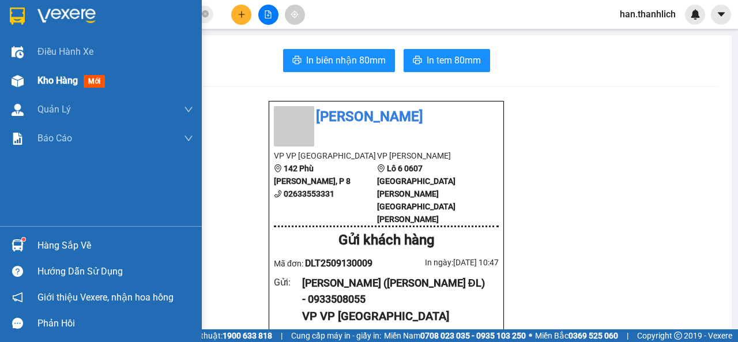
click at [37, 88] on div "Kho hàng mới" at bounding box center [101, 80] width 202 height 29
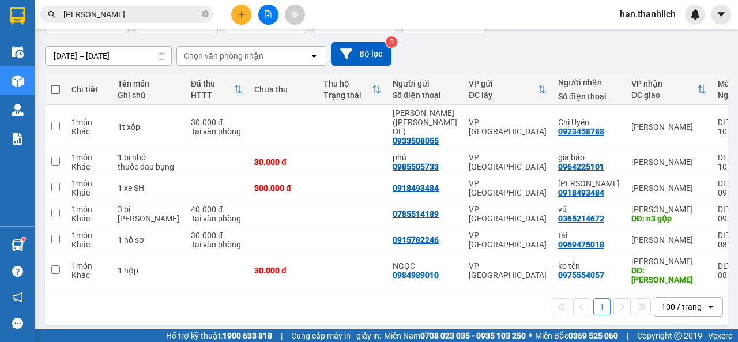
scroll to position [90, 0]
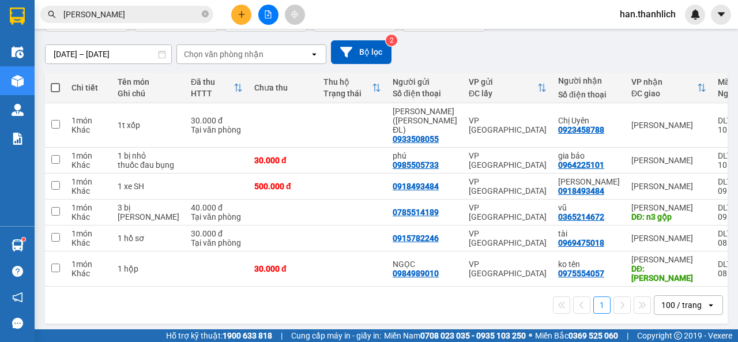
click at [245, 7] on button at bounding box center [241, 15] width 20 height 20
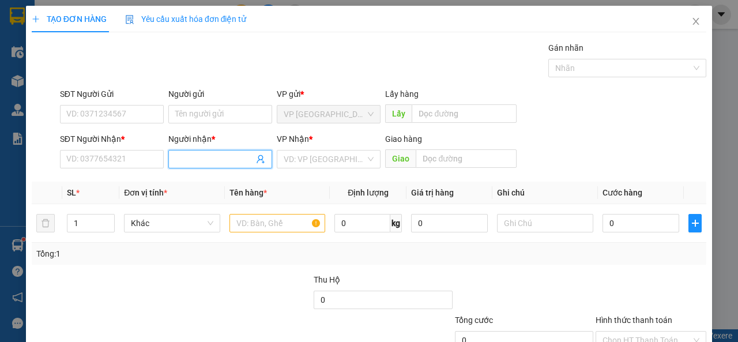
click at [188, 163] on input "Người nhận *" at bounding box center [214, 159] width 78 height 13
click at [229, 165] on input "[PERSON_NAME]" at bounding box center [214, 159] width 78 height 13
type input "[PERSON_NAME]"
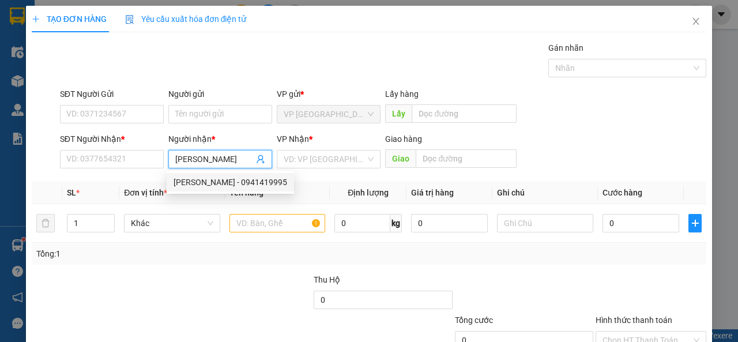
drag, startPoint x: 204, startPoint y: 185, endPoint x: 219, endPoint y: 175, distance: 17.4
click at [206, 184] on div "[PERSON_NAME] - 0941419995" at bounding box center [231, 182] width 114 height 13
type input "0941419995"
type input "[PERSON_NAME]"
click at [322, 163] on input "search" at bounding box center [325, 158] width 82 height 17
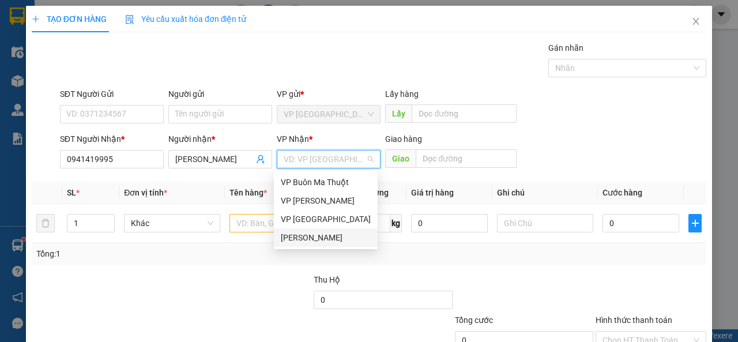
click at [315, 230] on div "[PERSON_NAME]" at bounding box center [326, 237] width 104 height 18
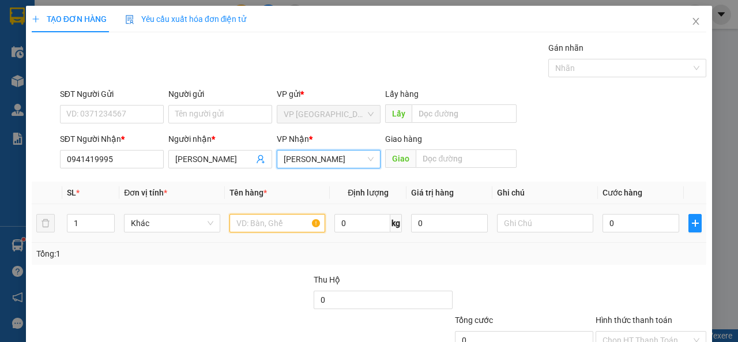
click at [247, 217] on input "text" at bounding box center [277, 223] width 96 height 18
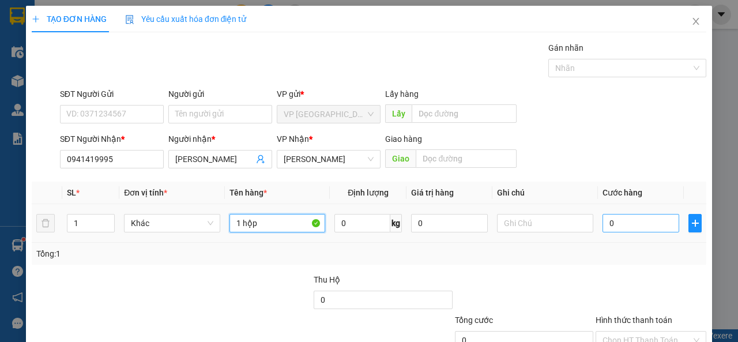
type input "1 hộp"
click at [642, 225] on input "0" at bounding box center [641, 223] width 77 height 18
type input "3"
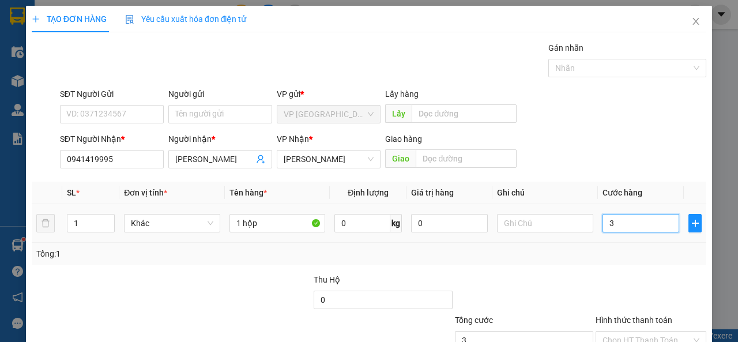
type input "30"
type input "300"
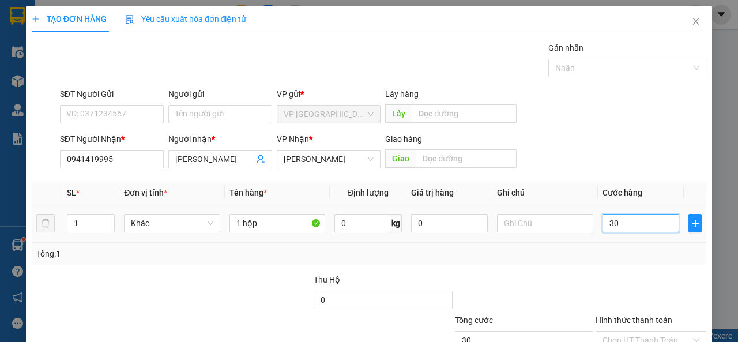
type input "300"
type input "3.000"
type input "30.000"
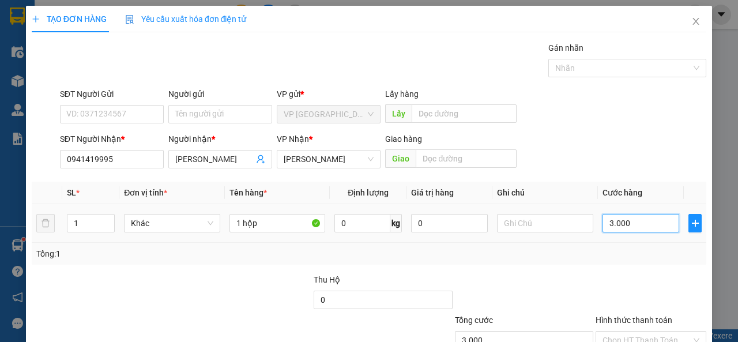
type input "30.000"
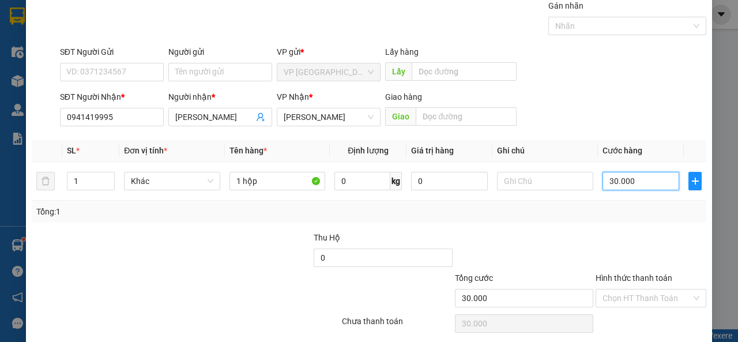
scroll to position [85, 0]
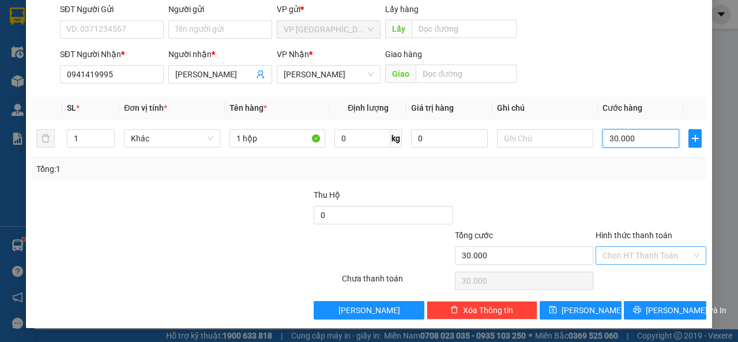
type input "30.000"
click at [646, 257] on input "Hình thức thanh toán" at bounding box center [647, 255] width 89 height 17
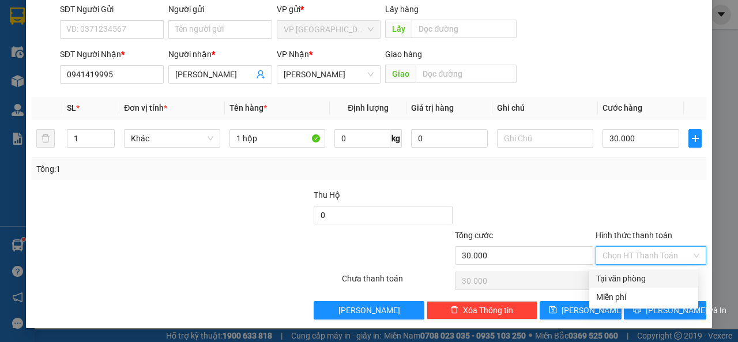
click at [641, 277] on div "Tại văn phòng" at bounding box center [643, 278] width 95 height 13
type input "0"
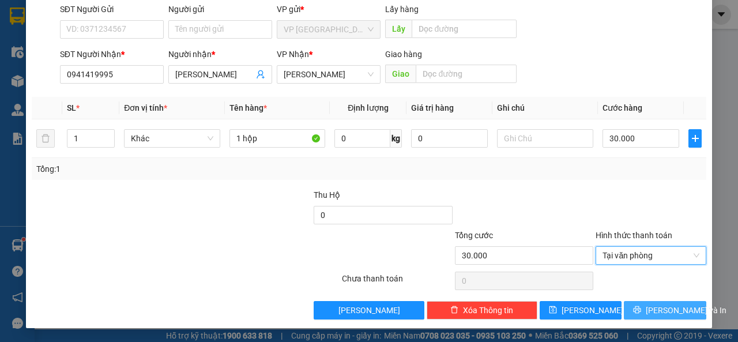
click at [648, 308] on span "[PERSON_NAME] và In" at bounding box center [686, 310] width 81 height 13
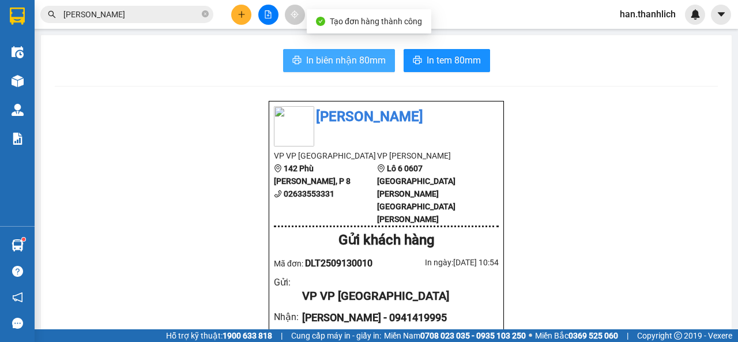
click at [331, 62] on span "In biên nhận 80mm" at bounding box center [346, 60] width 80 height 14
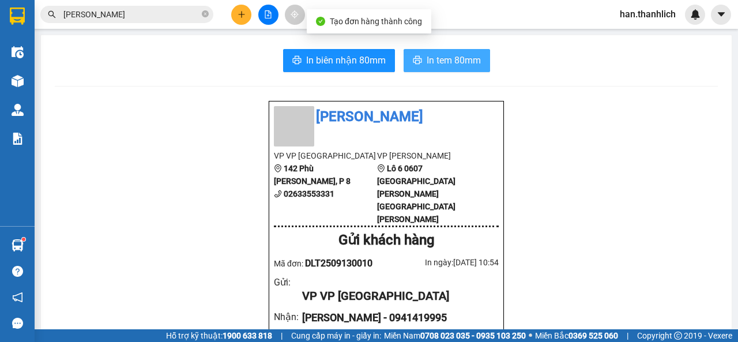
click at [431, 65] on span "In tem 80mm" at bounding box center [454, 60] width 54 height 14
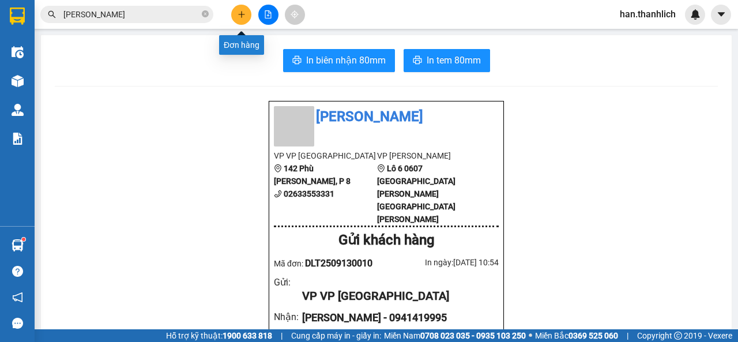
click at [242, 25] on div "Kết quả [PERSON_NAME] ( 11 ) Bộ lọc 01/09 - 13/09 Mã ĐH Trạng thái Món hàng Thu…" at bounding box center [369, 14] width 738 height 29
click at [237, 20] on button at bounding box center [241, 15] width 20 height 20
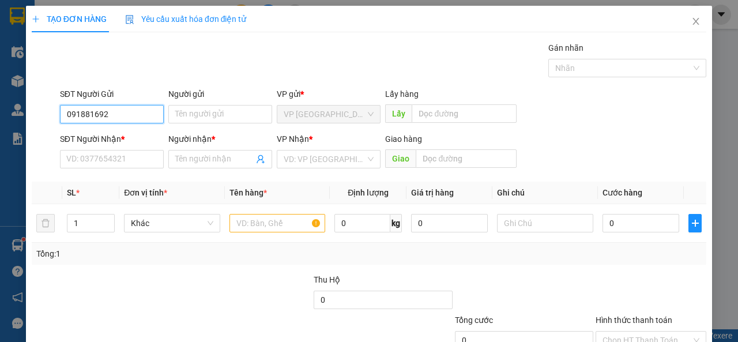
type input "0918816920"
click at [122, 133] on div "0918816920 - Cô [PERSON_NAME]" at bounding box center [128, 137] width 125 height 13
type input "Cô Tuyền"
type input "0902642616"
type input "0918816920"
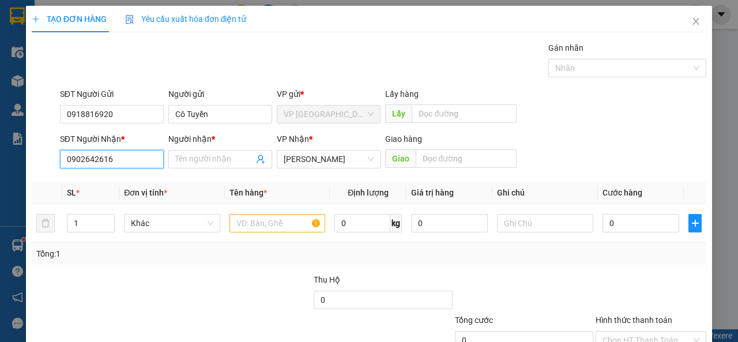
click at [141, 164] on input "0902642616" at bounding box center [112, 159] width 104 height 18
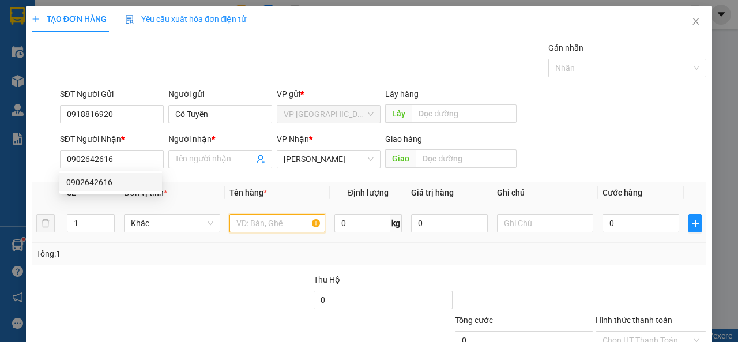
click at [249, 218] on input "text" at bounding box center [277, 223] width 96 height 18
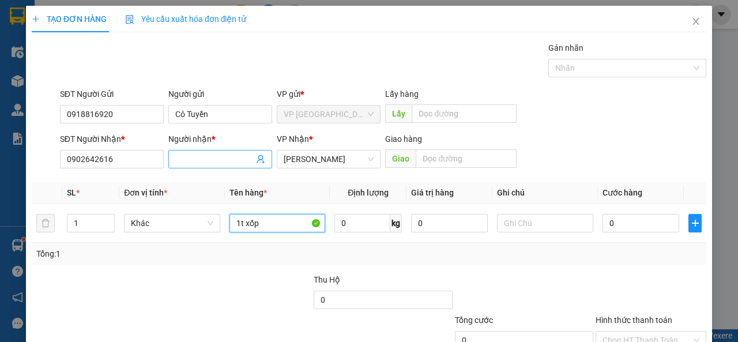
type input "1t xốp"
click at [216, 150] on span at bounding box center [220, 159] width 104 height 18
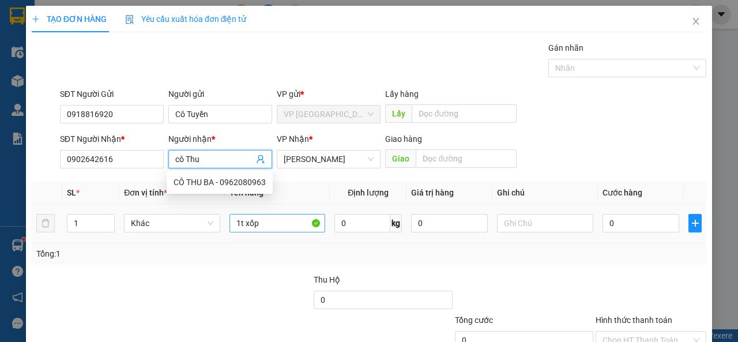
type input "cô Thu"
click at [294, 228] on input "1t xốp" at bounding box center [277, 223] width 96 height 18
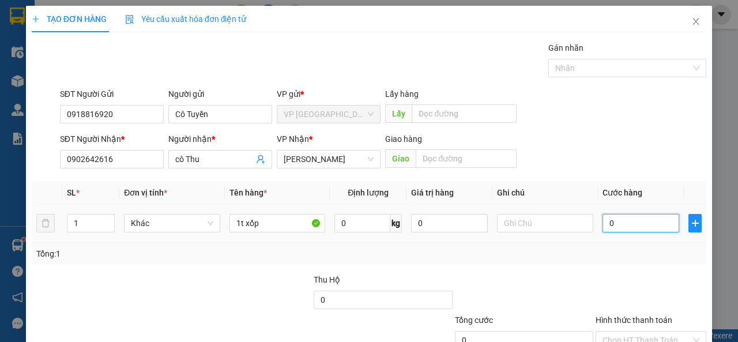
click at [637, 224] on input "0" at bounding box center [641, 223] width 77 height 18
type input "4"
type input "40"
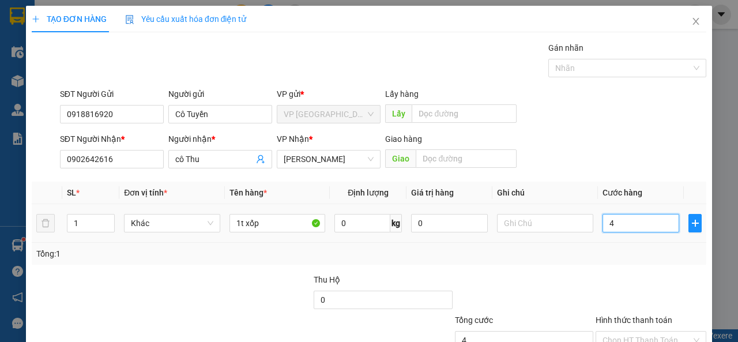
type input "40"
type input "400"
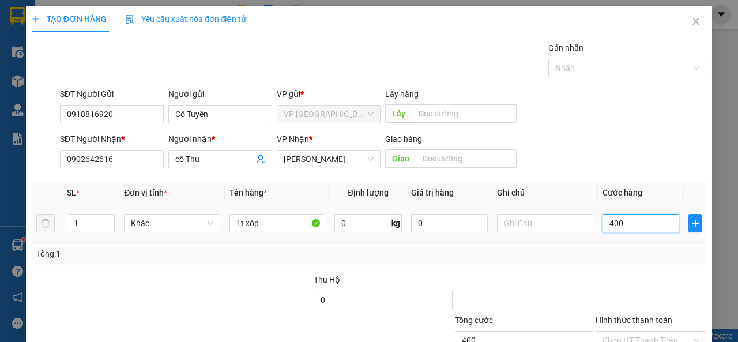
type input "4.000"
type input "40.000"
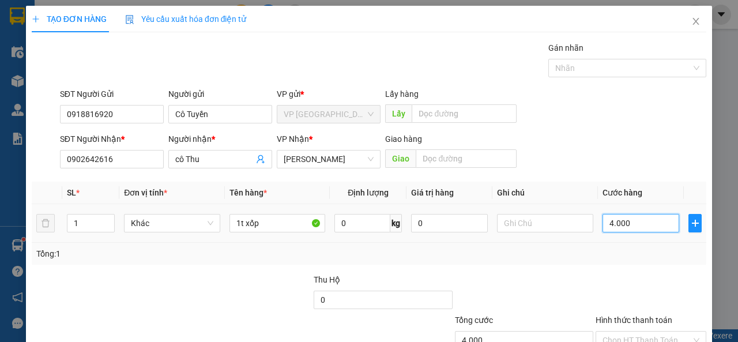
type input "40.000"
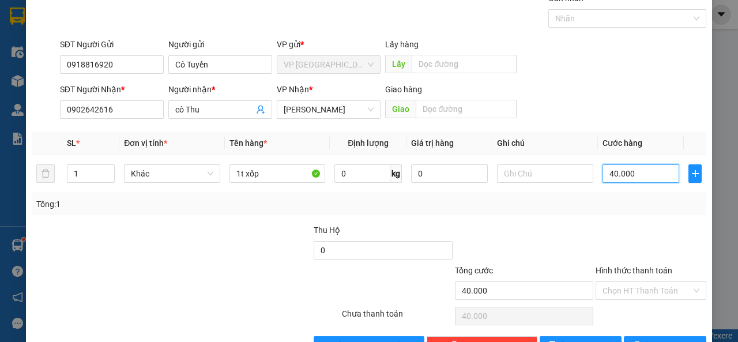
scroll to position [85, 0]
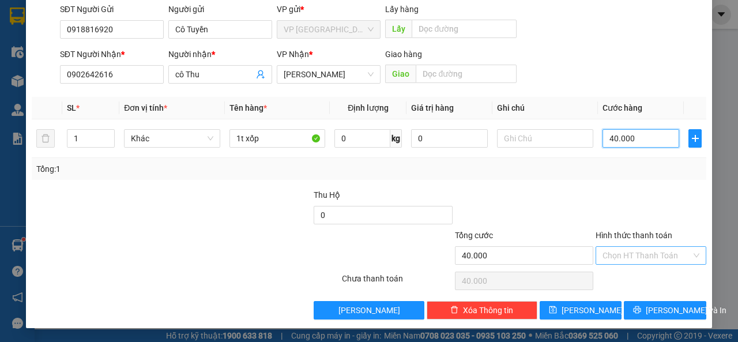
type input "40.000"
click at [667, 258] on input "Hình thức thanh toán" at bounding box center [647, 255] width 89 height 17
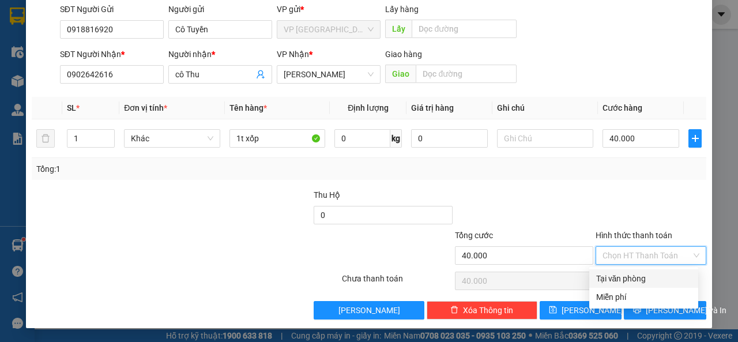
click at [661, 273] on div "Tại văn phòng" at bounding box center [643, 278] width 95 height 13
type input "0"
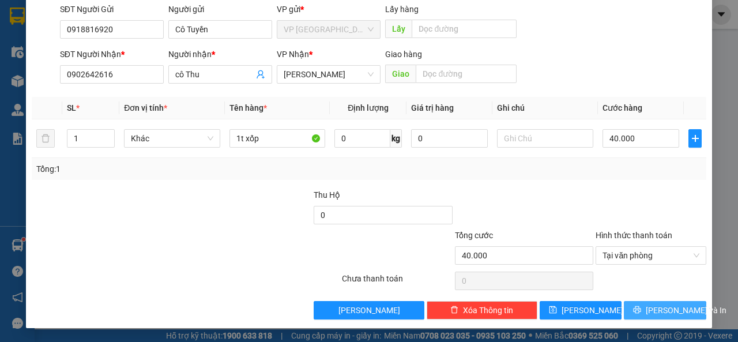
click at [660, 313] on span "[PERSON_NAME] và In" at bounding box center [686, 310] width 81 height 13
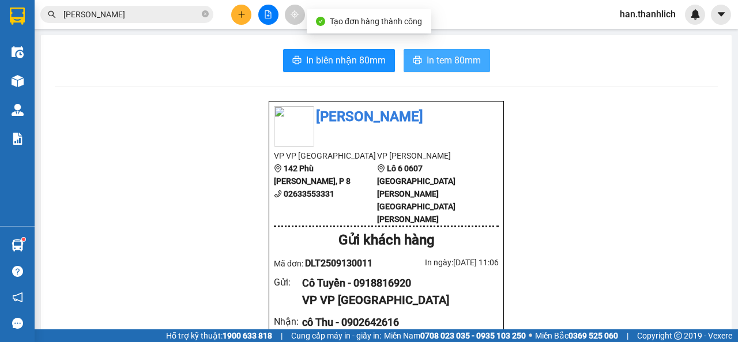
click at [471, 62] on span "In tem 80mm" at bounding box center [454, 60] width 54 height 14
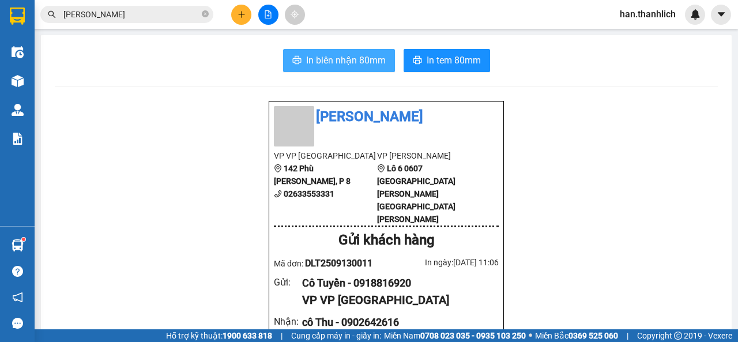
click at [327, 57] on span "In biên nhận 80mm" at bounding box center [346, 60] width 80 height 14
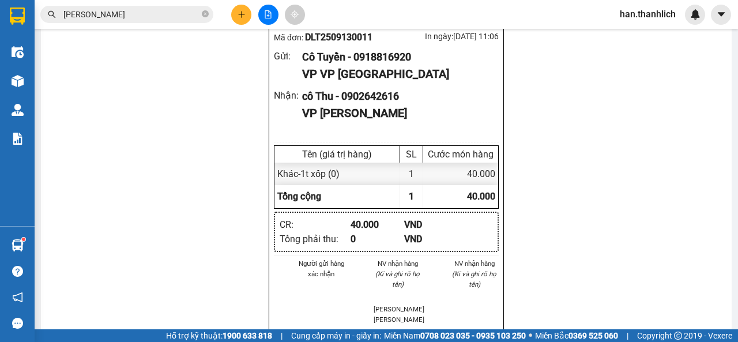
scroll to position [231, 0]
